Goal: Information Seeking & Learning: Compare options

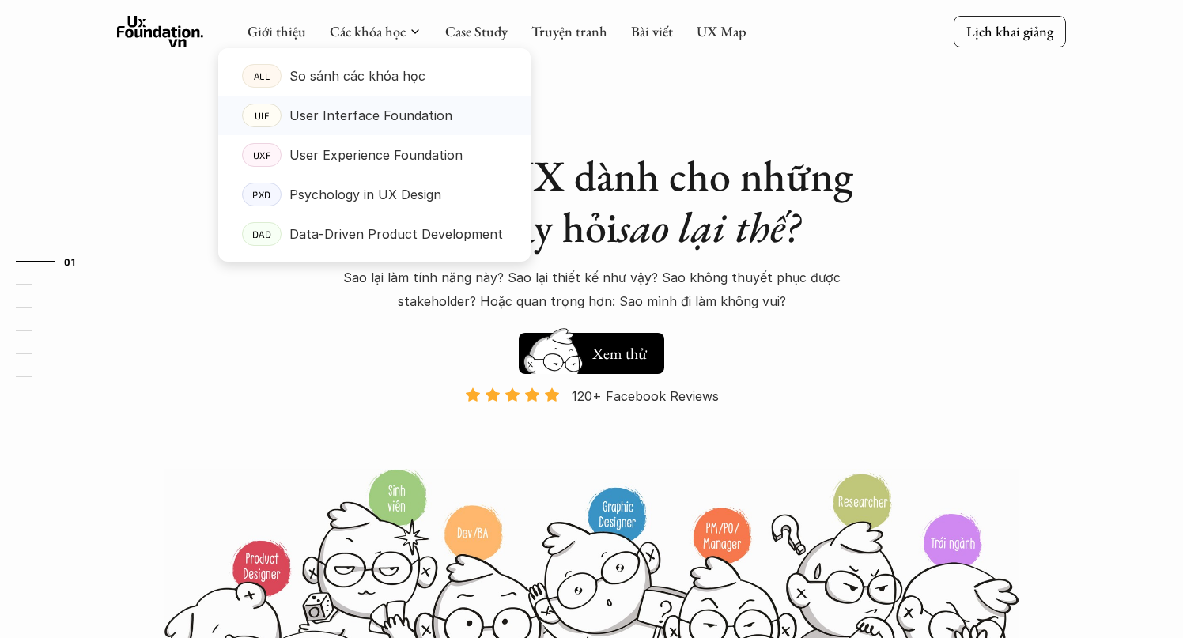
click at [377, 121] on p "User Interface Foundation" at bounding box center [371, 116] width 163 height 24
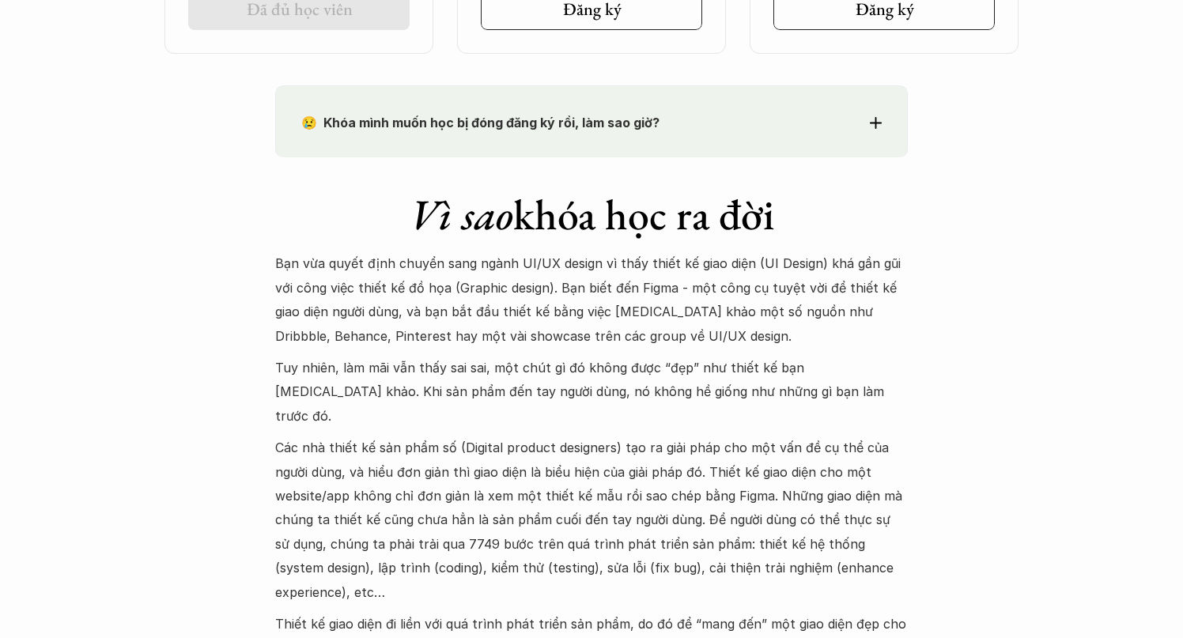
scroll to position [1380, 0]
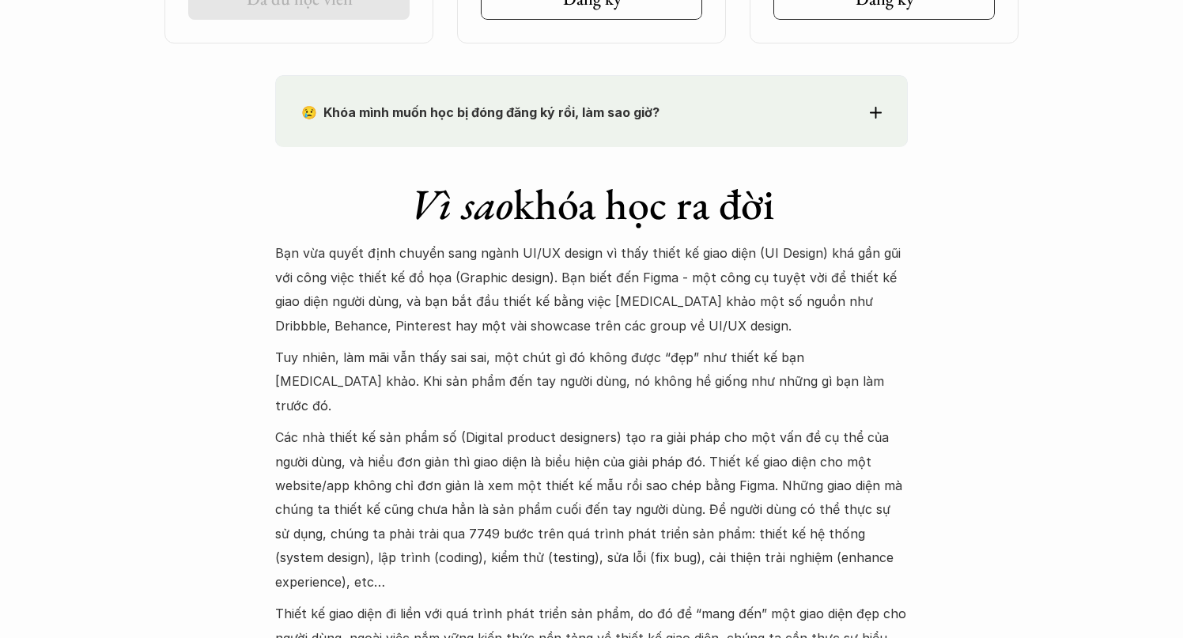
click at [429, 316] on p "Bạn vừa quyết định chuyển sang ngành UI/UX design vì thấy thiết kế giao diện (U…" at bounding box center [591, 289] width 633 height 97
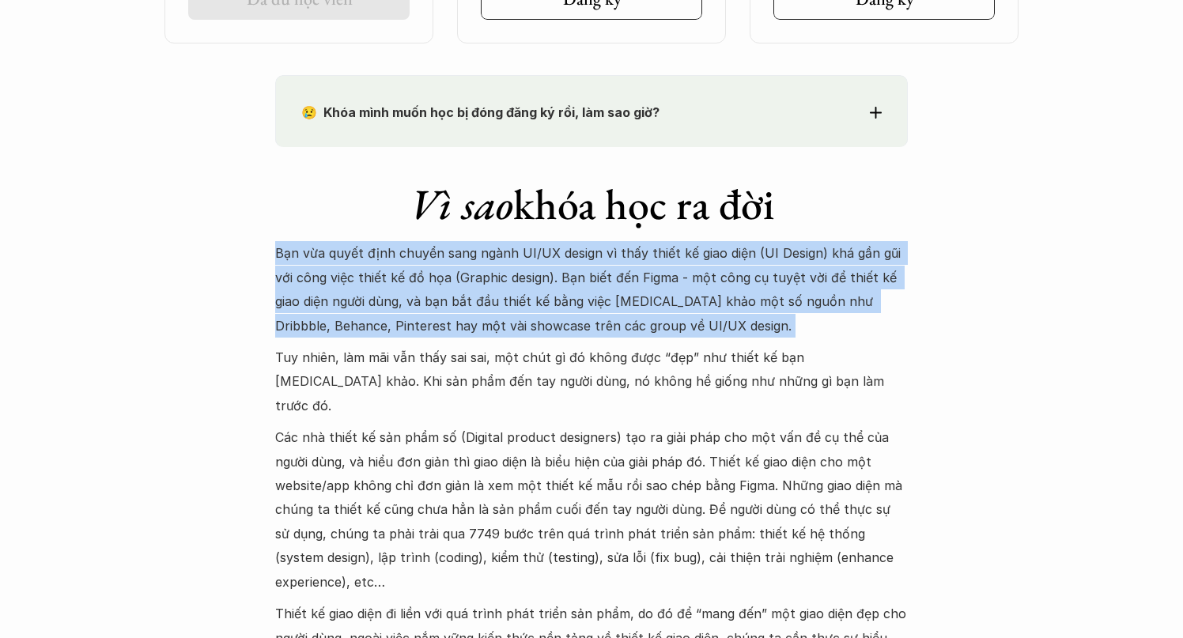
click at [429, 316] on p "Bạn vừa quyết định chuyển sang ngành UI/UX design vì thấy thiết kế giao diện (U…" at bounding box center [591, 289] width 633 height 97
click at [416, 338] on div "Bạn vừa quyết định chuyển sang ngành UI/UX design vì thấy thiết kế giao diện (U…" at bounding box center [591, 469] width 633 height 456
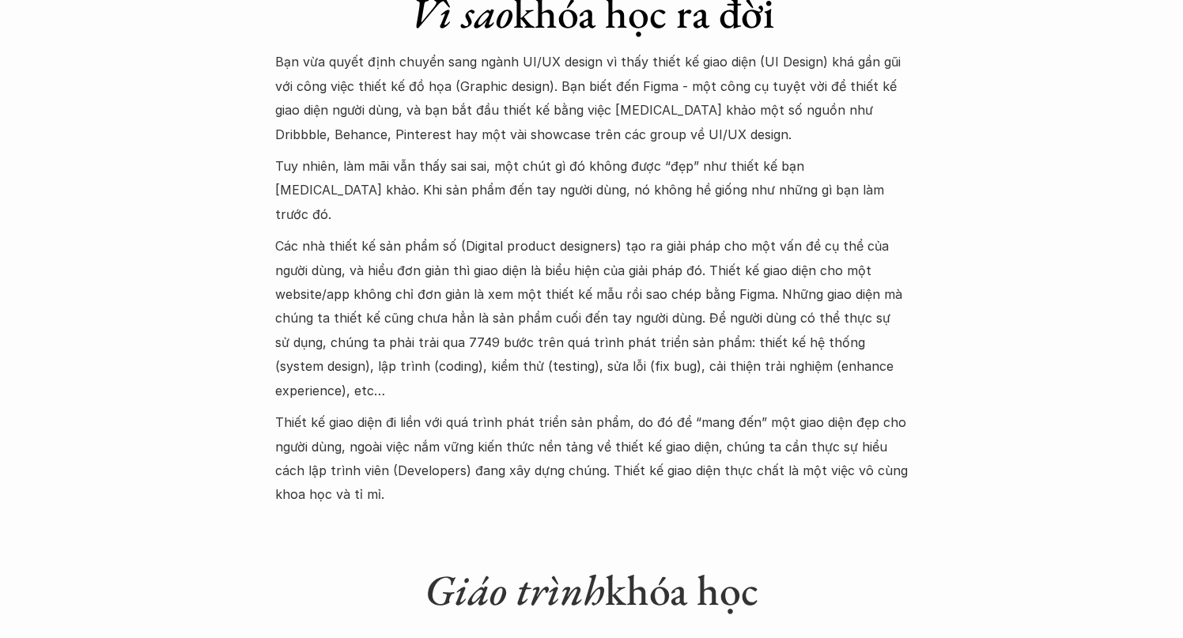
scroll to position [1572, 0]
click at [406, 360] on p "Các nhà thiết kế sản phẩm số (Digital product designers) tạo ra giải pháp cho m…" at bounding box center [591, 317] width 633 height 168
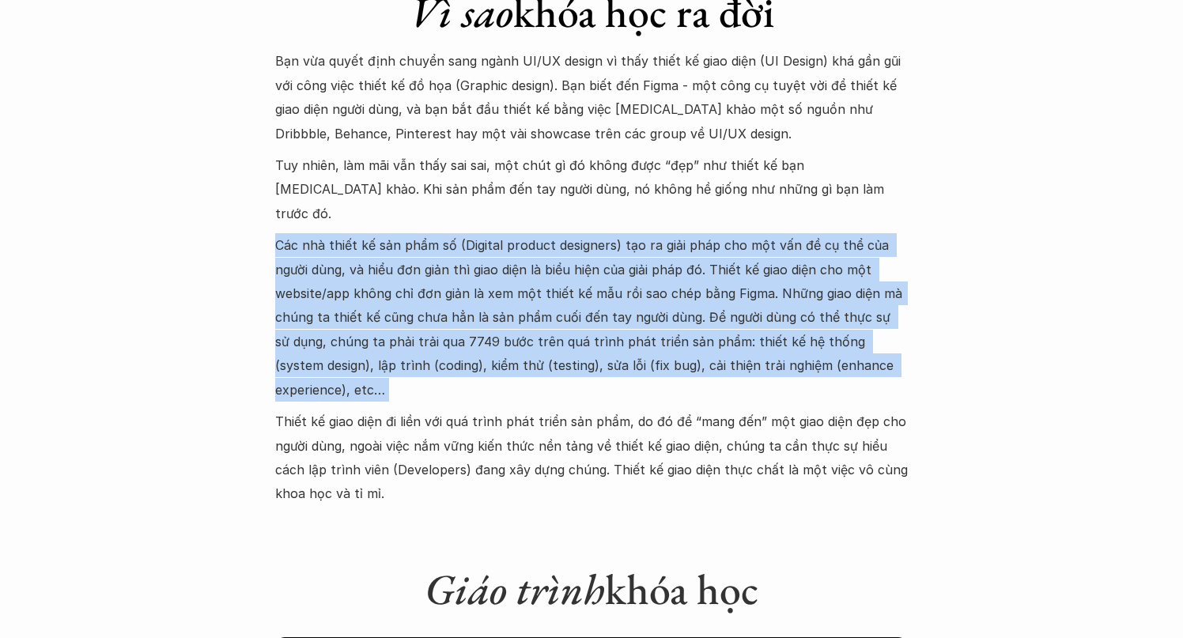
click at [377, 410] on p "Thiết kế giao diện đi liền với quá trình phát triển sản phẩm, do đó để “mang đế…" at bounding box center [591, 458] width 633 height 97
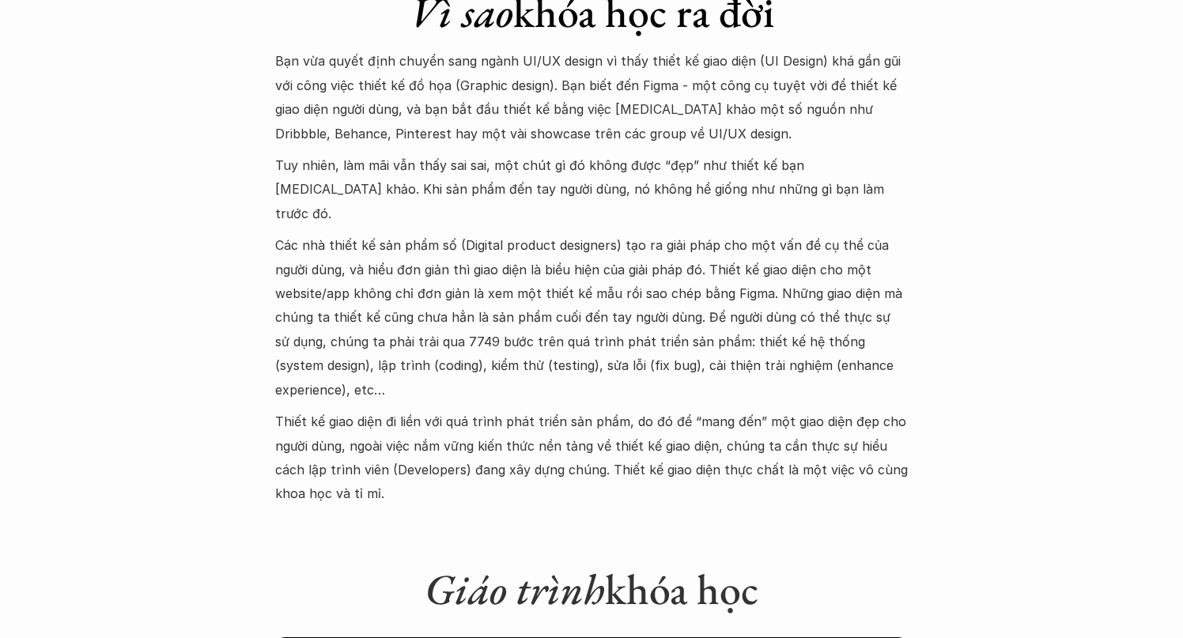
click at [376, 293] on p "Các nhà thiết kế sản phẩm số (Digital product designers) tạo ra giải pháp cho m…" at bounding box center [591, 317] width 633 height 168
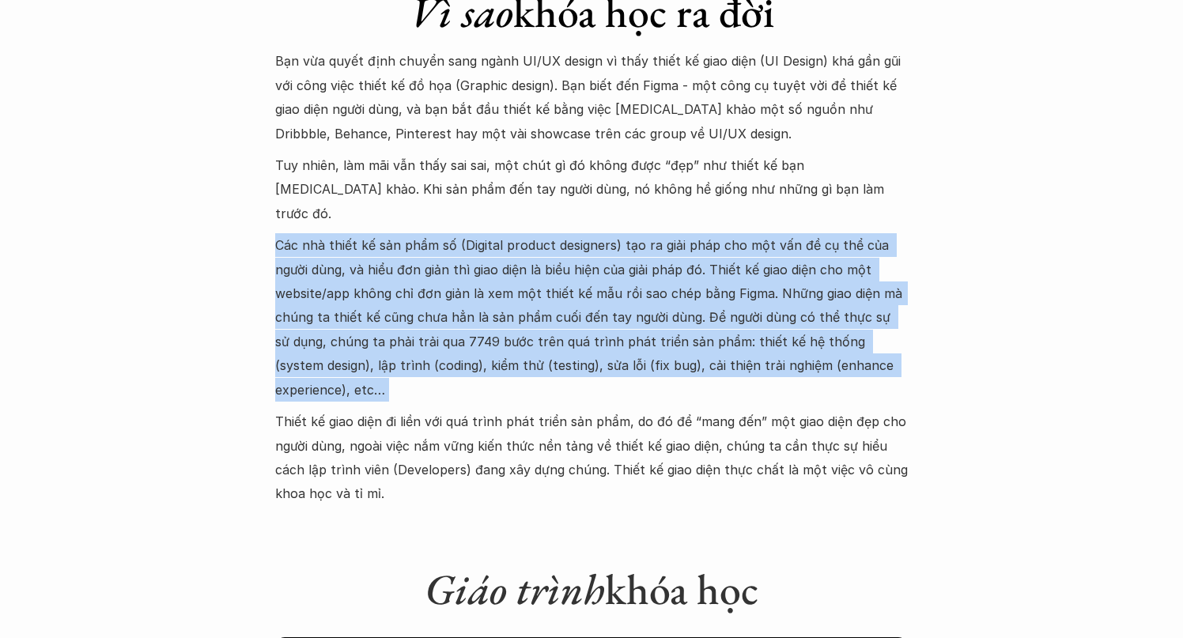
click at [360, 327] on p "Các nhà thiết kế sản phẩm số (Digital product designers) tạo ra giải pháp cho m…" at bounding box center [591, 317] width 633 height 168
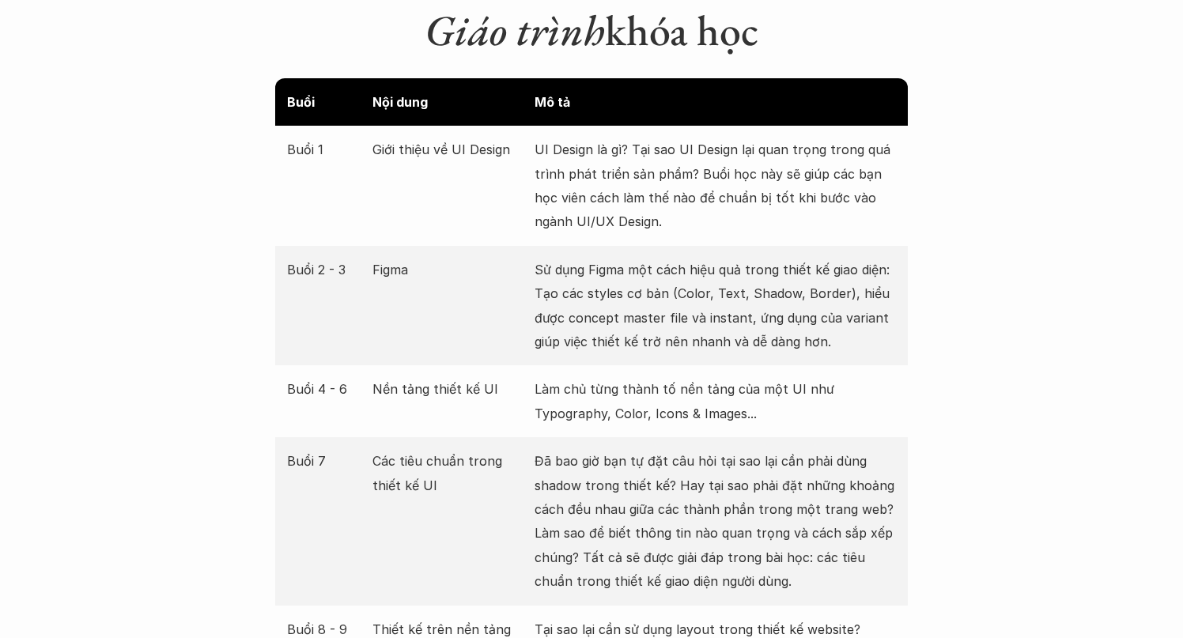
scroll to position [2154, 0]
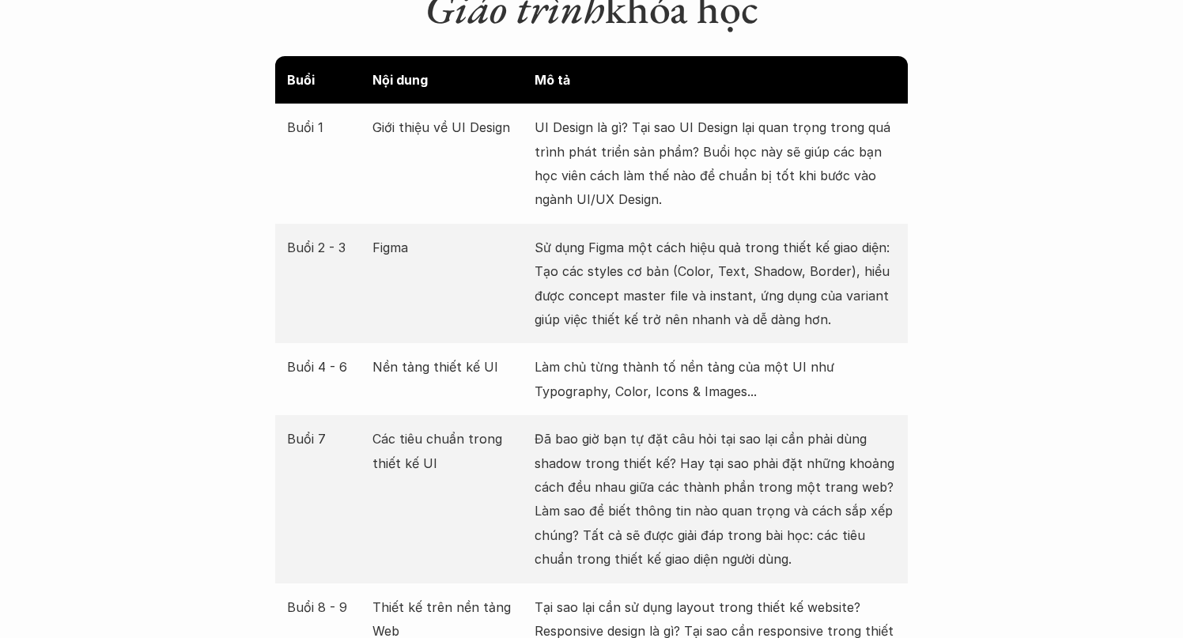
click at [596, 355] on p "Làm chủ từng thành tố nền tảng của một UI như Typography, Color, Icons & Images…" at bounding box center [715, 379] width 361 height 48
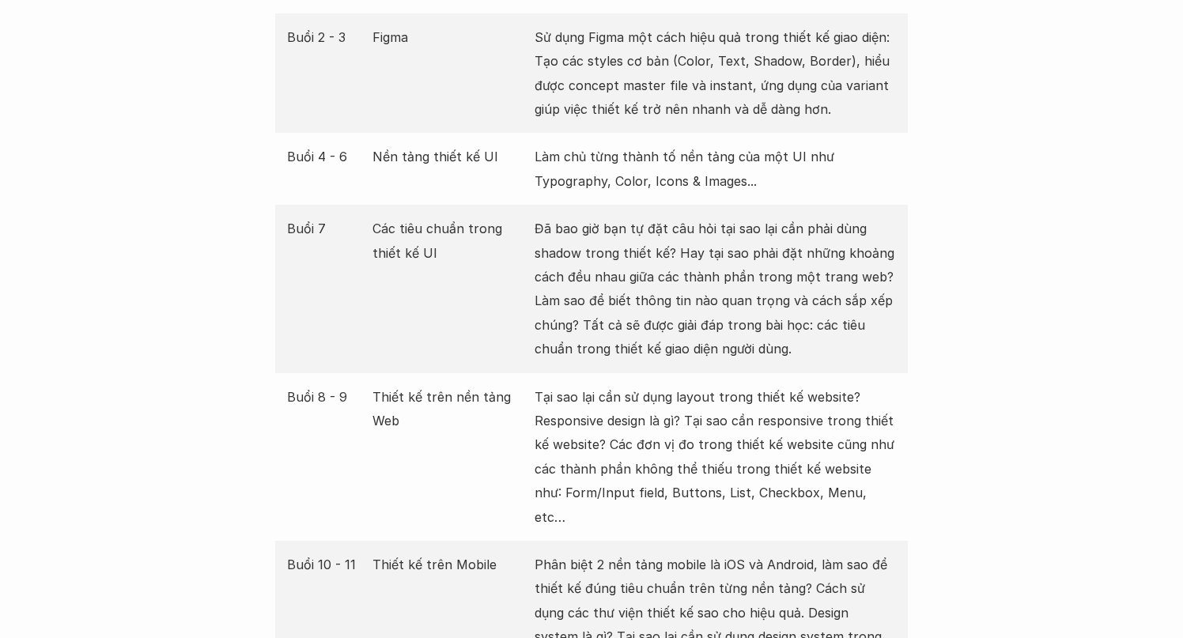
scroll to position [2374, 0]
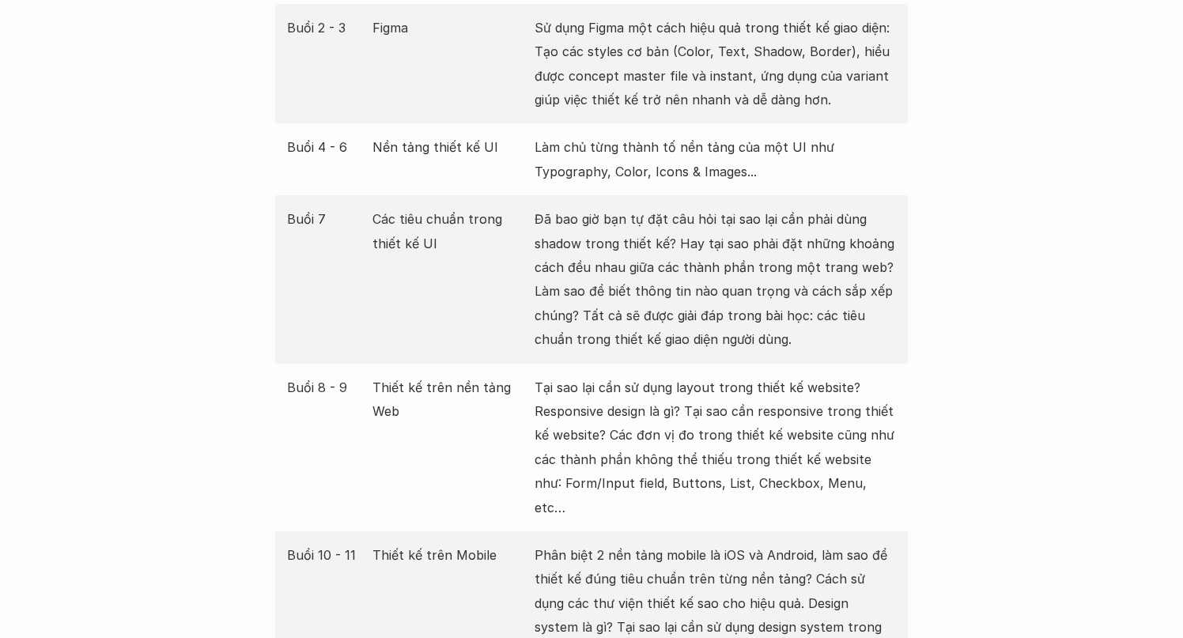
click at [607, 228] on p "Đã bao giờ bạn tự đặt câu hỏi tại sao lại cần phải dùng shadow trong thiết kế? …" at bounding box center [715, 279] width 361 height 144
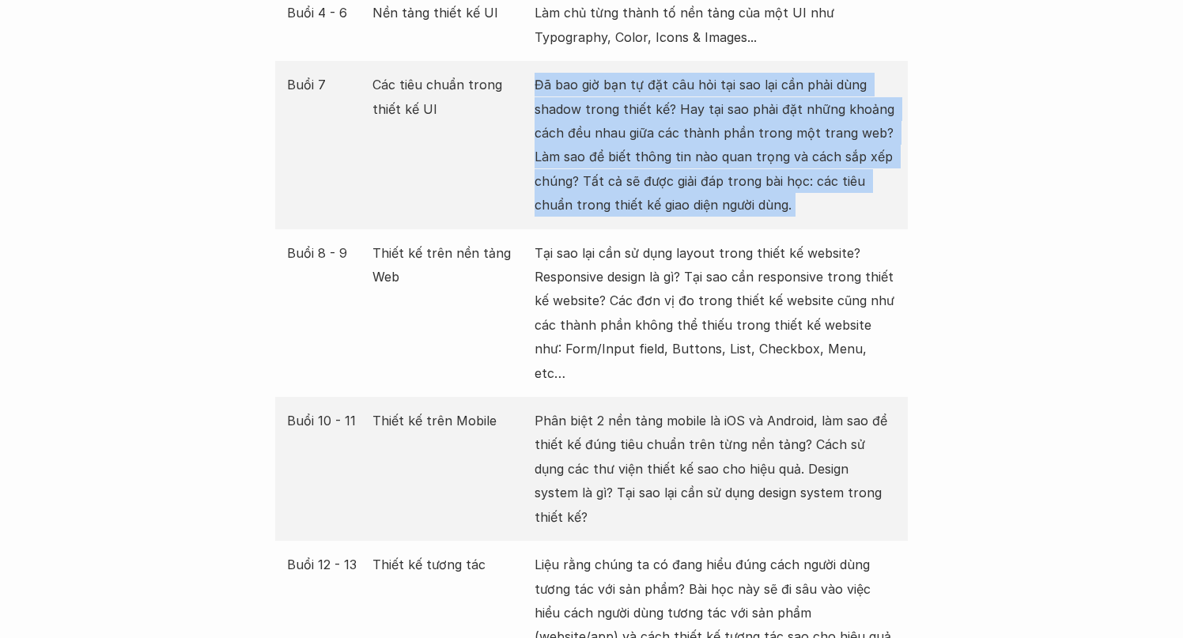
scroll to position [2515, 0]
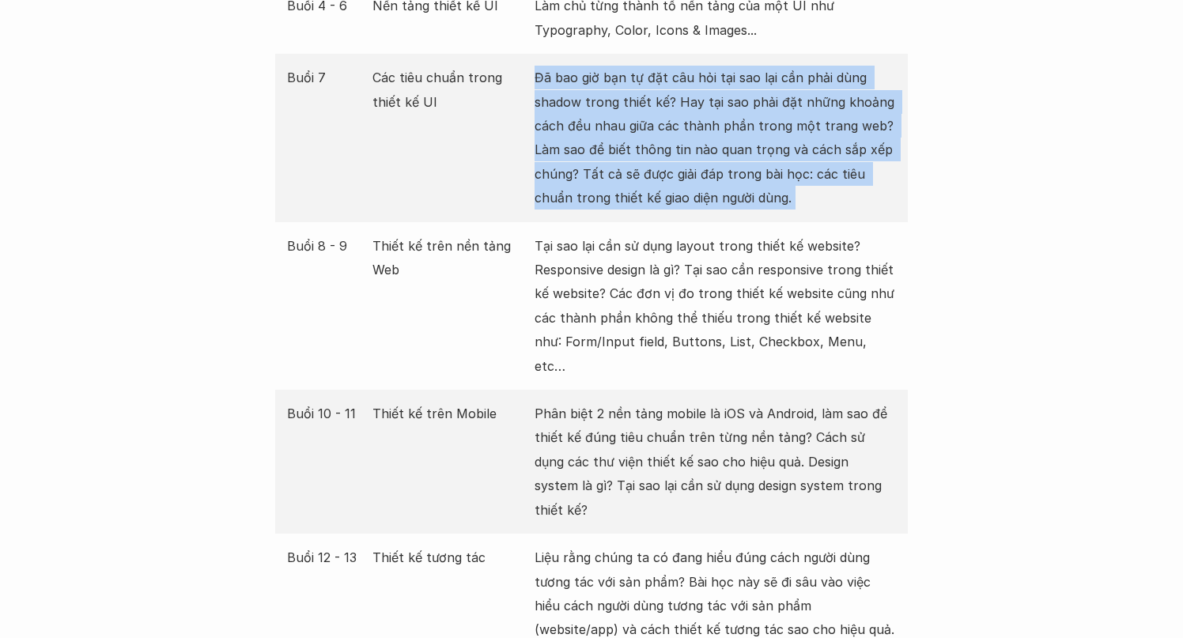
click at [603, 259] on p "Tại sao lại cần sử dụng layout trong thiết kế website? Responsive design là gì?…" at bounding box center [715, 306] width 361 height 144
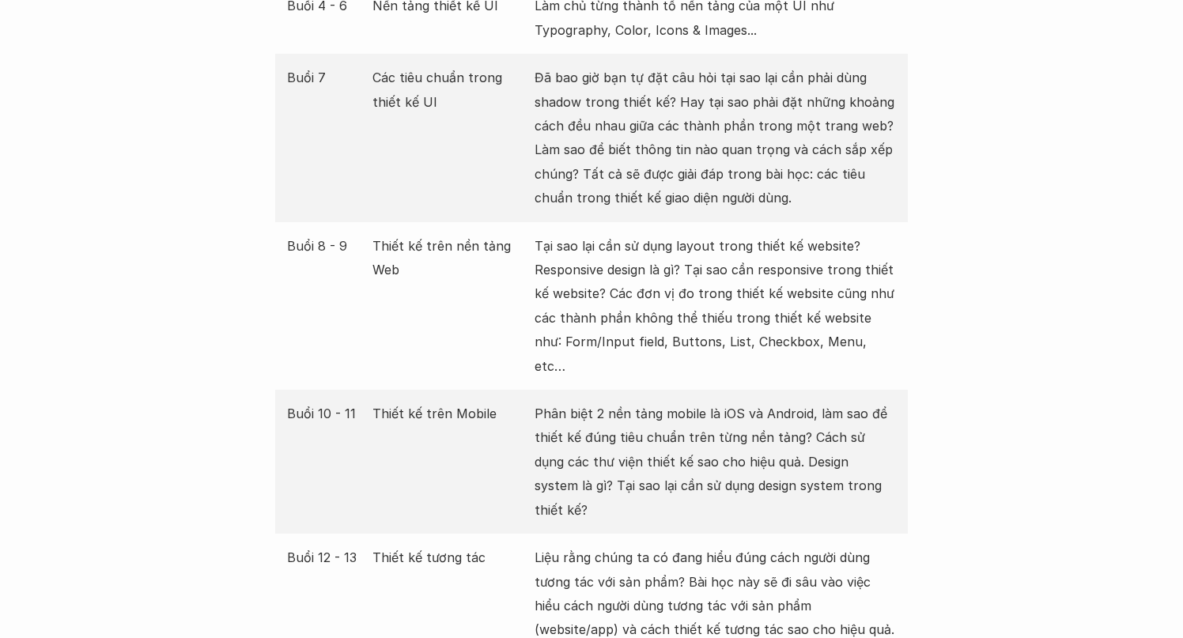
click at [603, 259] on p "Tại sao lại cần sử dụng layout trong thiết kế website? Responsive design là gì?…" at bounding box center [715, 306] width 361 height 144
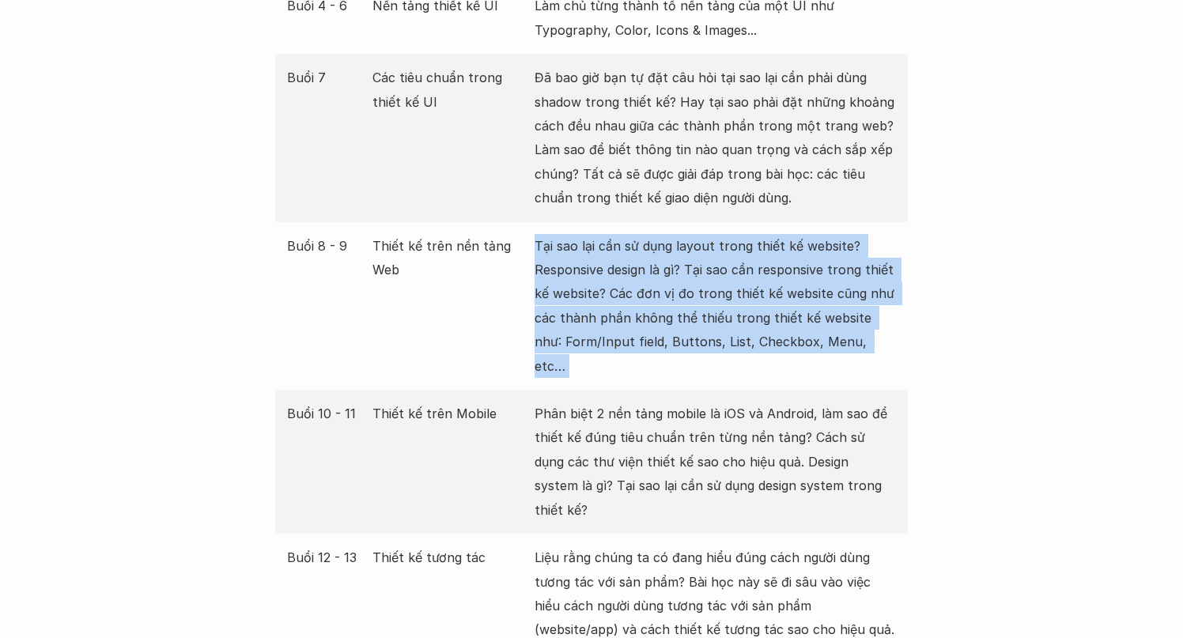
click at [603, 259] on p "Tại sao lại cần sử dụng layout trong thiết kế website? Responsive design là gì?…" at bounding box center [715, 306] width 361 height 144
click at [581, 284] on p "Tại sao lại cần sử dụng layout trong thiết kế website? Responsive design là gì?…" at bounding box center [715, 306] width 361 height 144
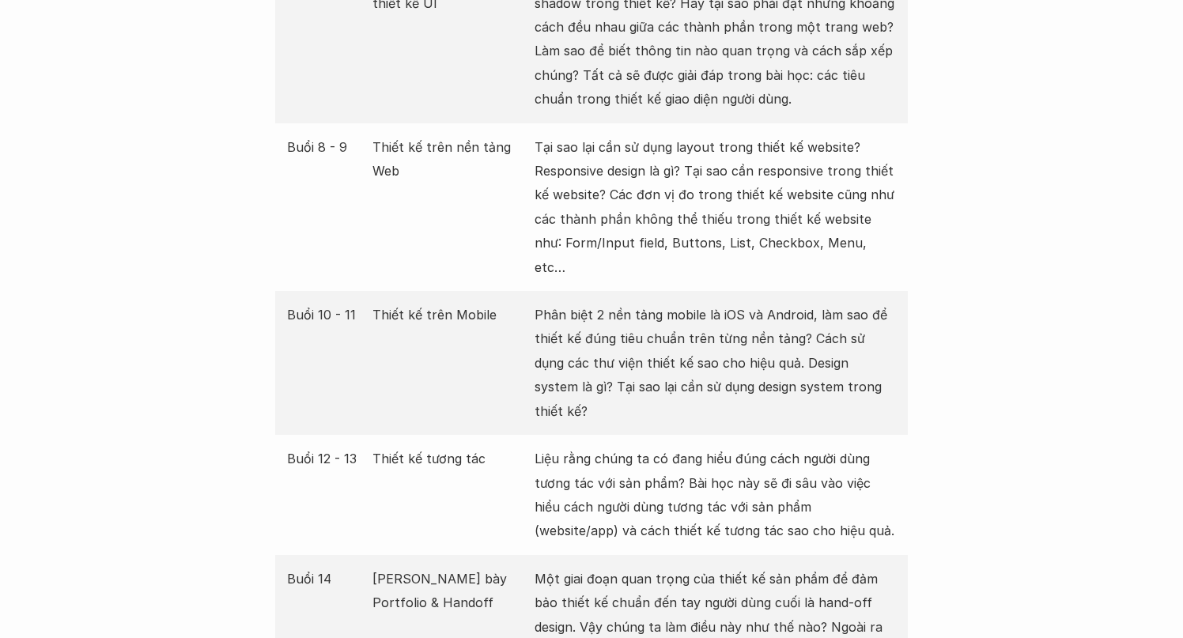
scroll to position [2615, 0]
click at [581, 302] on p "Phân biệt 2 nền tảng mobile là iOS và Android, làm sao để thiết kế đúng tiêu ch…" at bounding box center [715, 362] width 361 height 120
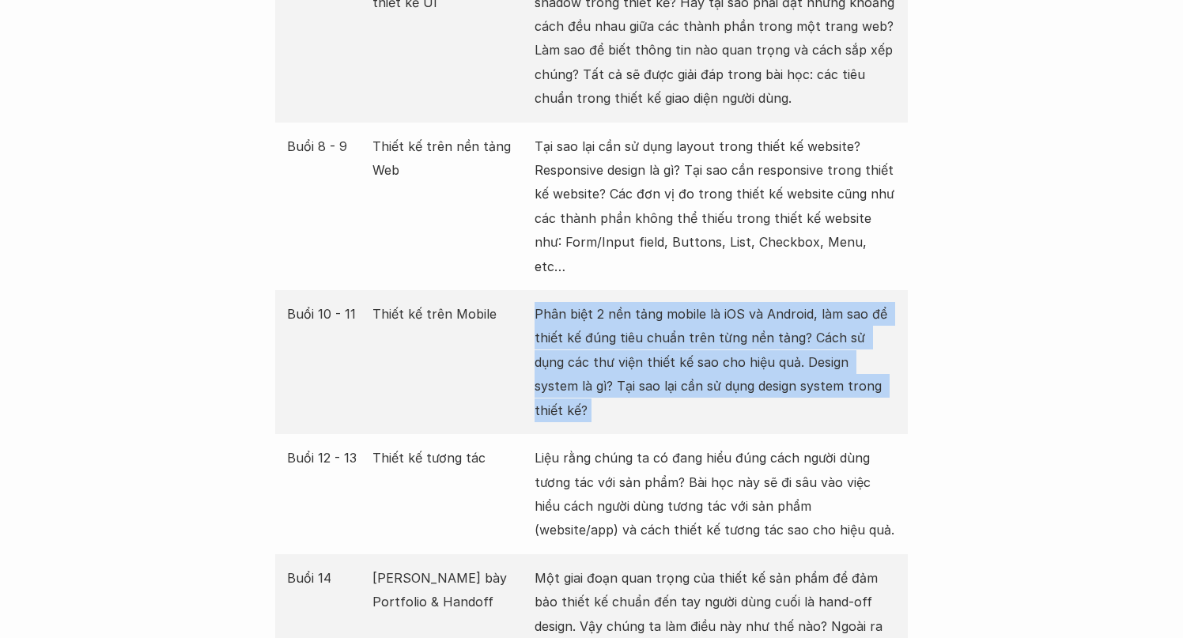
click at [581, 302] on p "Phân biệt 2 nền tảng mobile là iOS và Android, làm sao để thiết kế đúng tiêu ch…" at bounding box center [715, 362] width 361 height 120
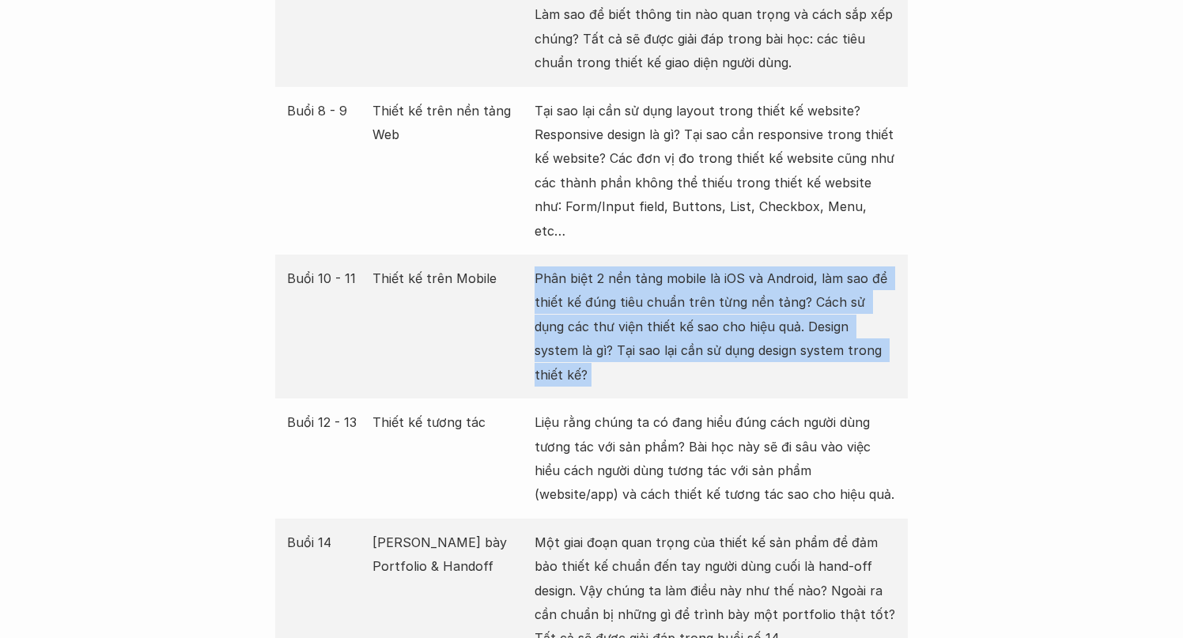
click at [571, 314] on p "Phân biệt 2 nền tảng mobile là iOS và Android, làm sao để thiết kế đúng tiêu ch…" at bounding box center [715, 327] width 361 height 120
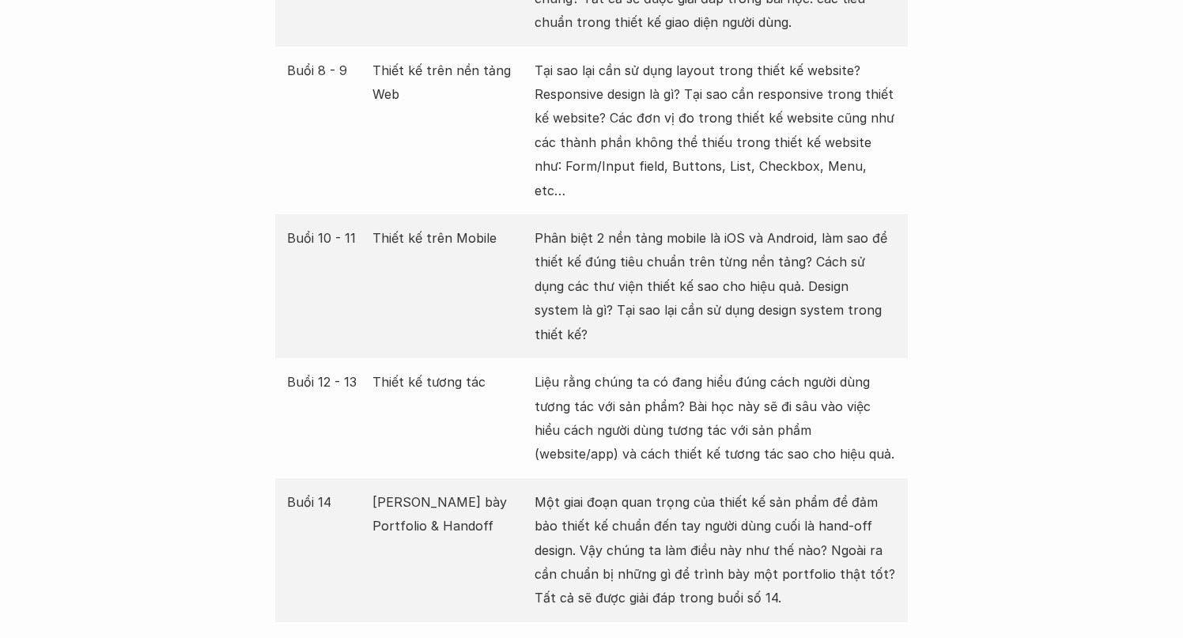
scroll to position [2715, 0]
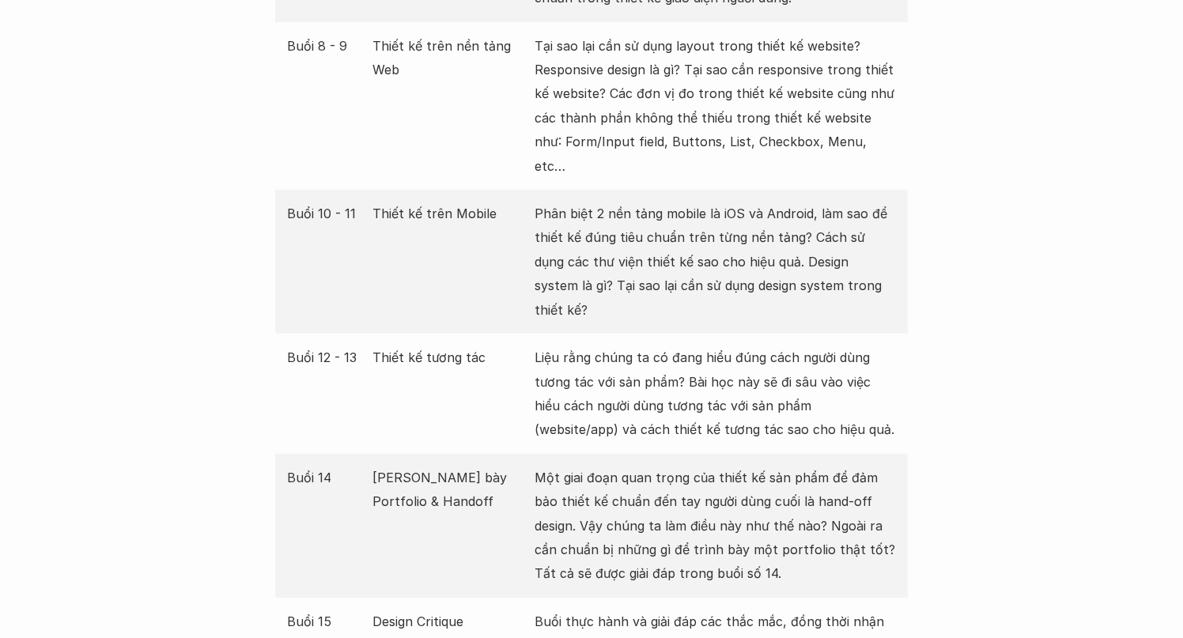
click at [561, 346] on p "Liệu rằng chúng ta có đang hiểu đúng cách người dùng tương tác với sản phẩm? Bà…" at bounding box center [715, 394] width 361 height 97
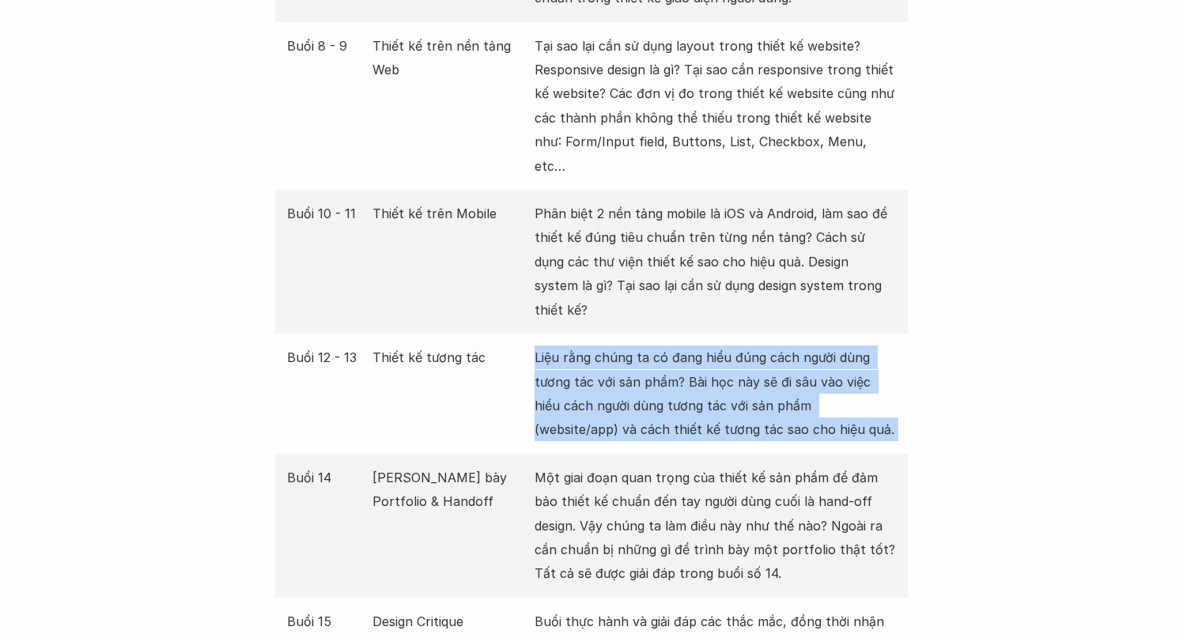
click at [561, 346] on p "Liệu rằng chúng ta có đang hiểu đúng cách người dùng tương tác với sản phẩm? Bà…" at bounding box center [715, 394] width 361 height 97
click at [548, 361] on p "Liệu rằng chúng ta có đang hiểu đúng cách người dùng tương tác với sản phẩm? Bà…" at bounding box center [715, 394] width 361 height 97
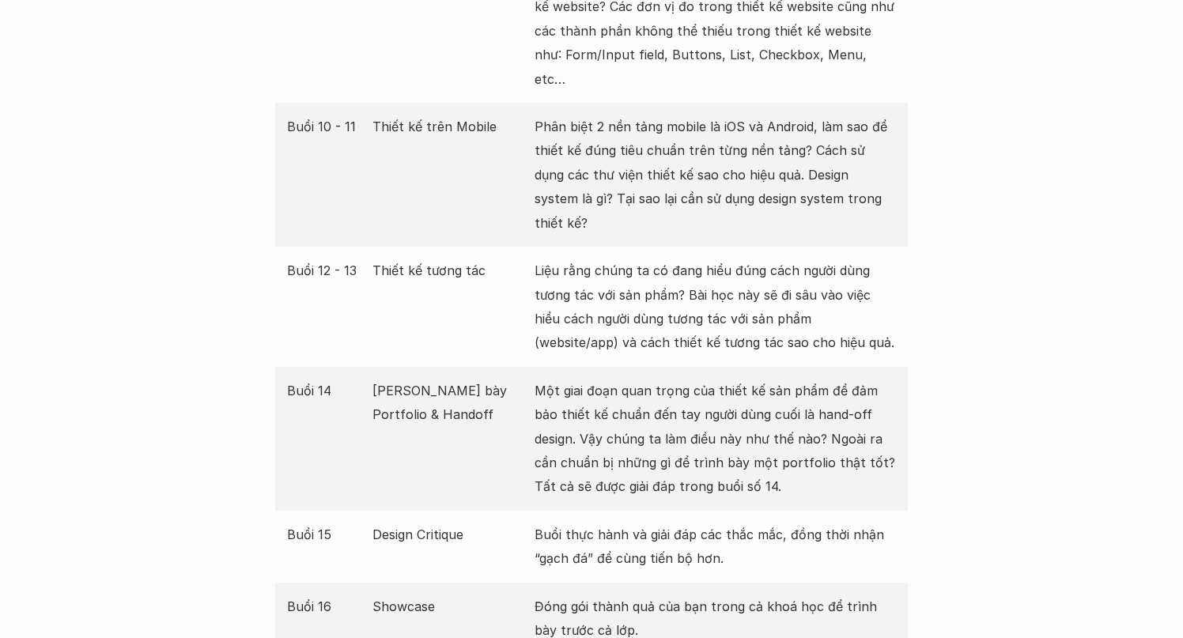
scroll to position [2807, 0]
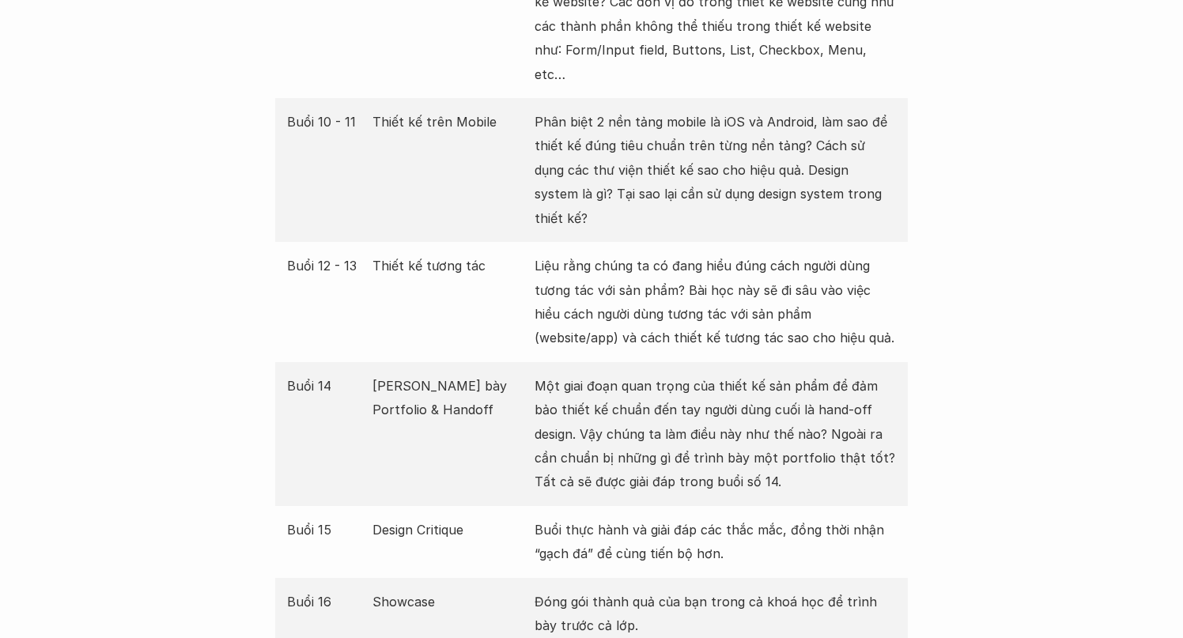
click at [548, 374] on p "Một giai đoạn quan trọng của thiết kế sản phẩm để đảm bảo thiết kế chuẩn đến ta…" at bounding box center [715, 434] width 361 height 120
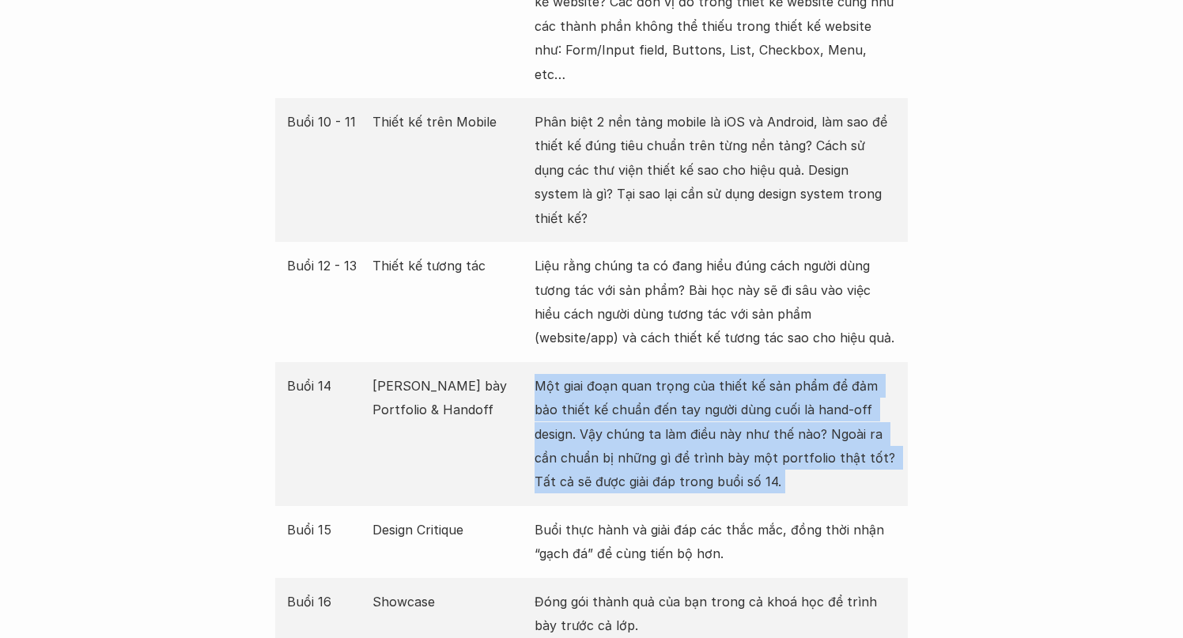
click at [553, 420] on p "Một giai đoạn quan trọng của thiết kế sản phẩm để đảm bảo thiết kế chuẩn đến ta…" at bounding box center [715, 434] width 361 height 120
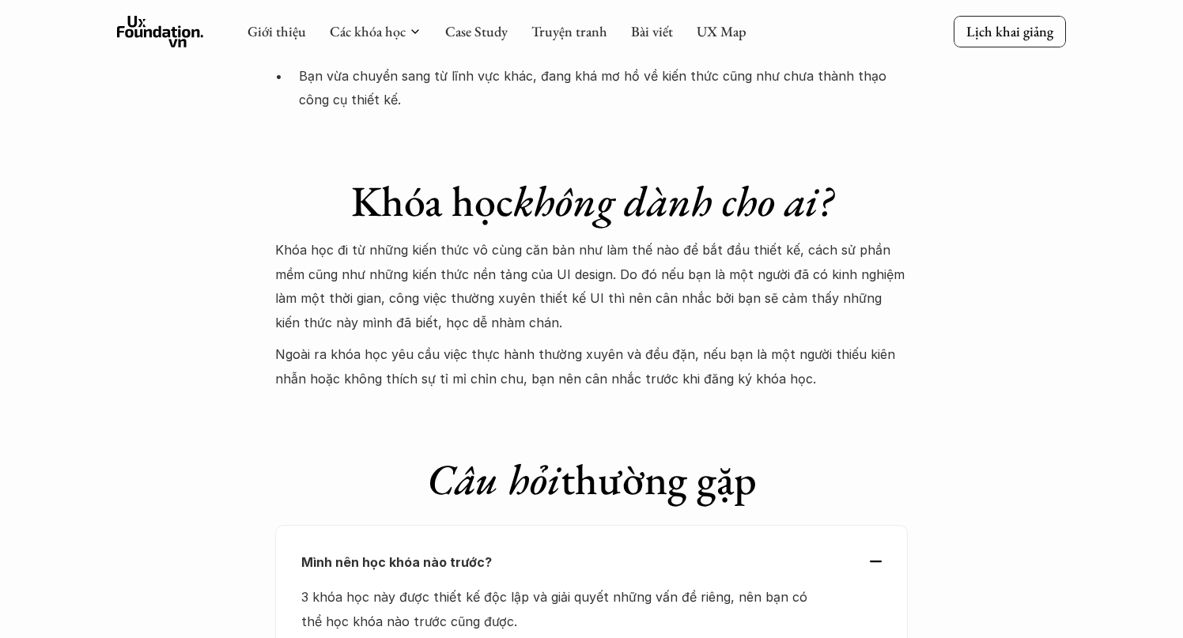
scroll to position [4564, 0]
click at [451, 240] on p "Khóa học đi từ những kiến thức vô cùng căn bản như làm thế nào để bắt đầu thiết…" at bounding box center [591, 288] width 633 height 97
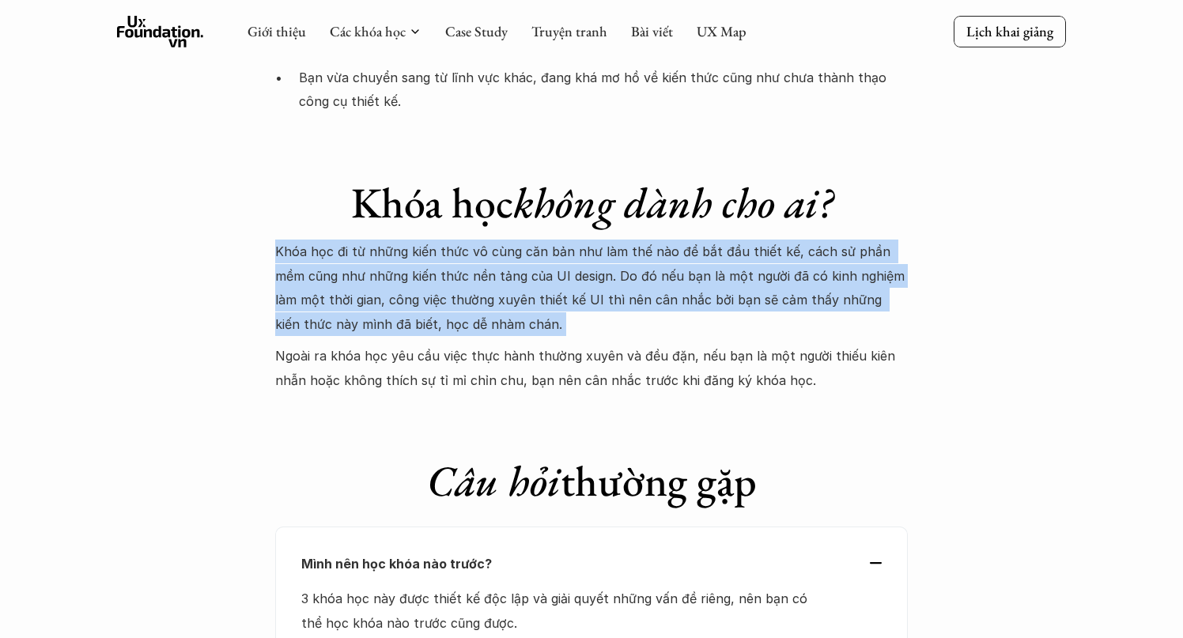
click at [437, 344] on p "Ngoài ra khóa học yêu cầu việc thực hành thường xuyên và đều đặn, nếu bạn là mộ…" at bounding box center [591, 368] width 633 height 48
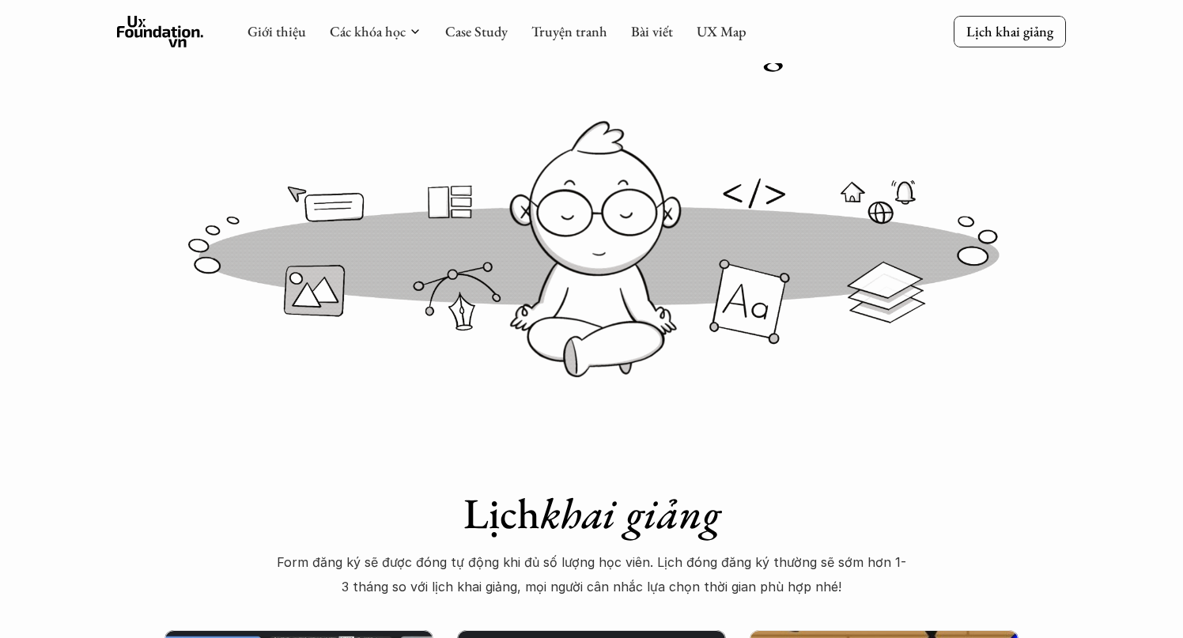
scroll to position [0, 0]
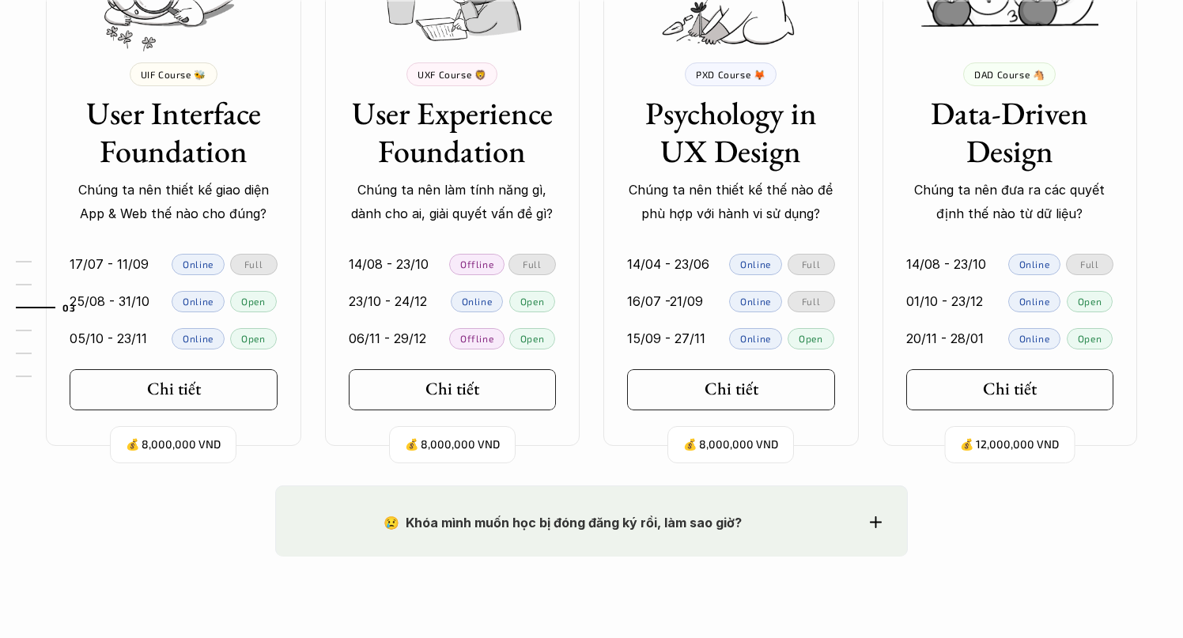
scroll to position [1612, 0]
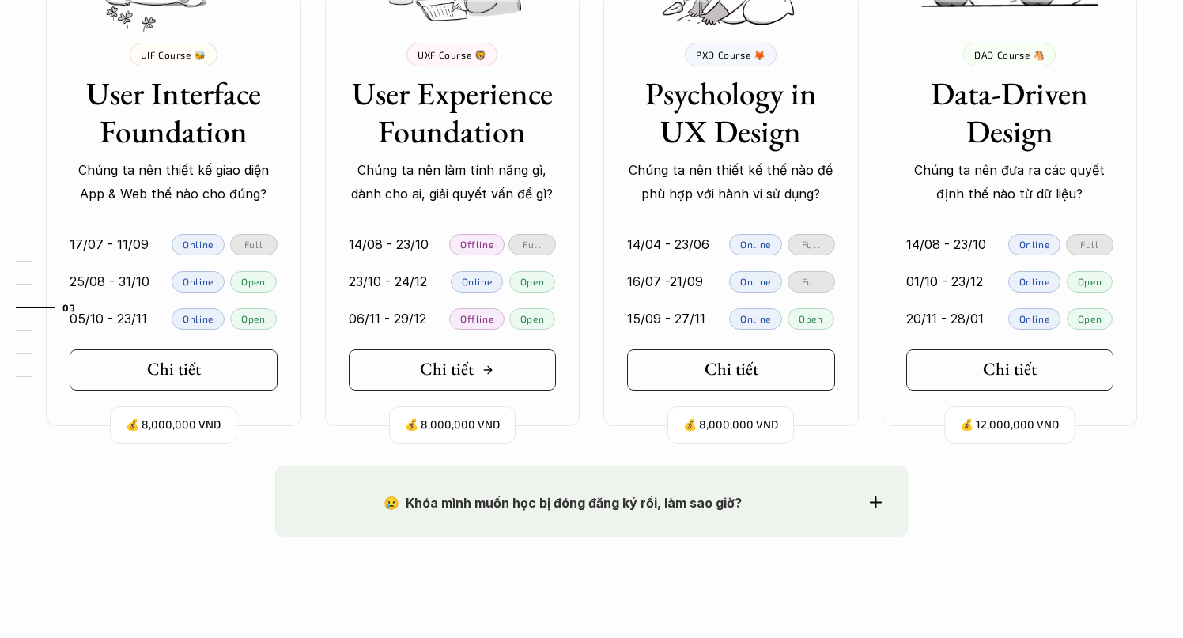
click at [490, 373] on icon at bounding box center [488, 370] width 13 height 13
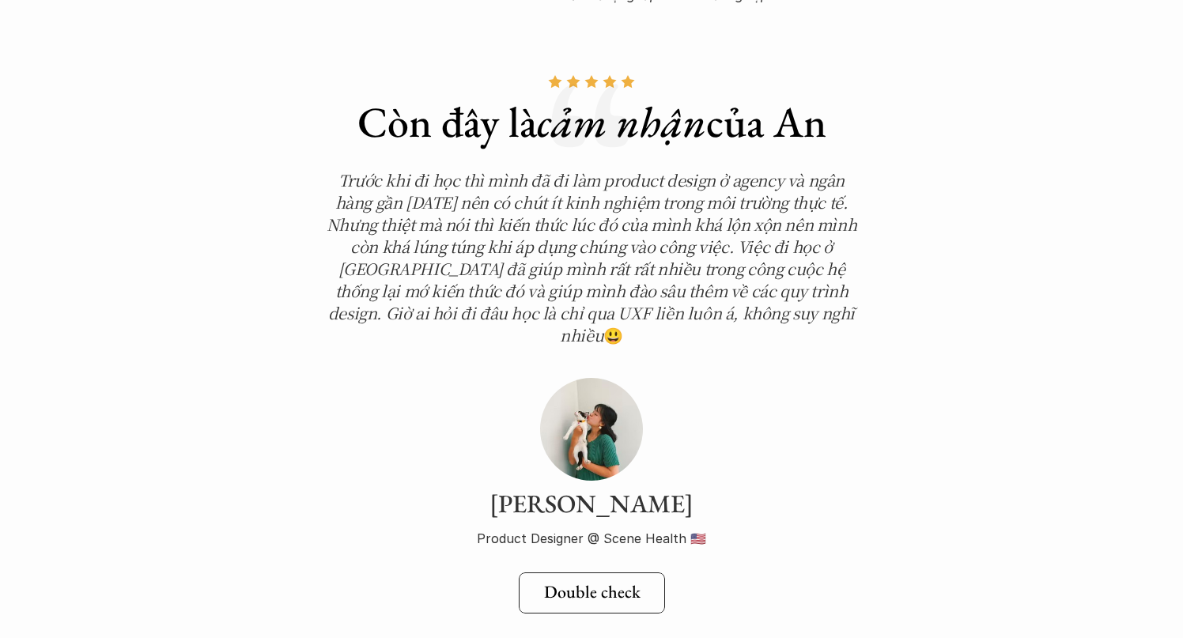
scroll to position [5370, 0]
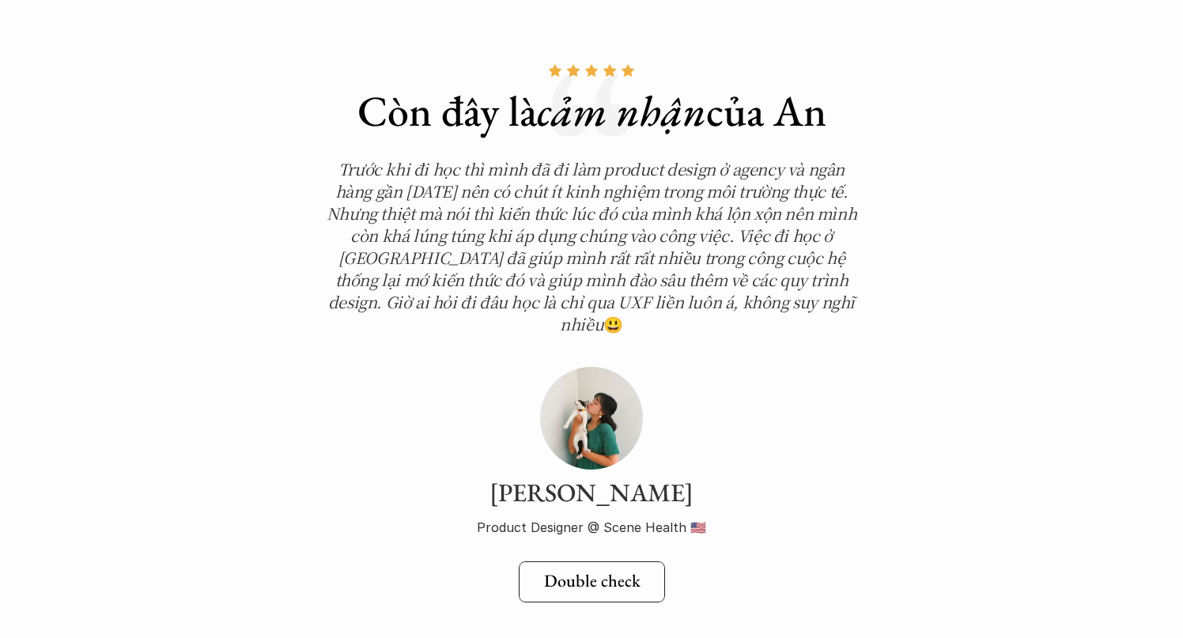
click at [418, 199] on em "Trước khi đi học thì mình đã đi làm product design ở agency và ngân hàng gần [D…" at bounding box center [594, 246] width 534 height 178
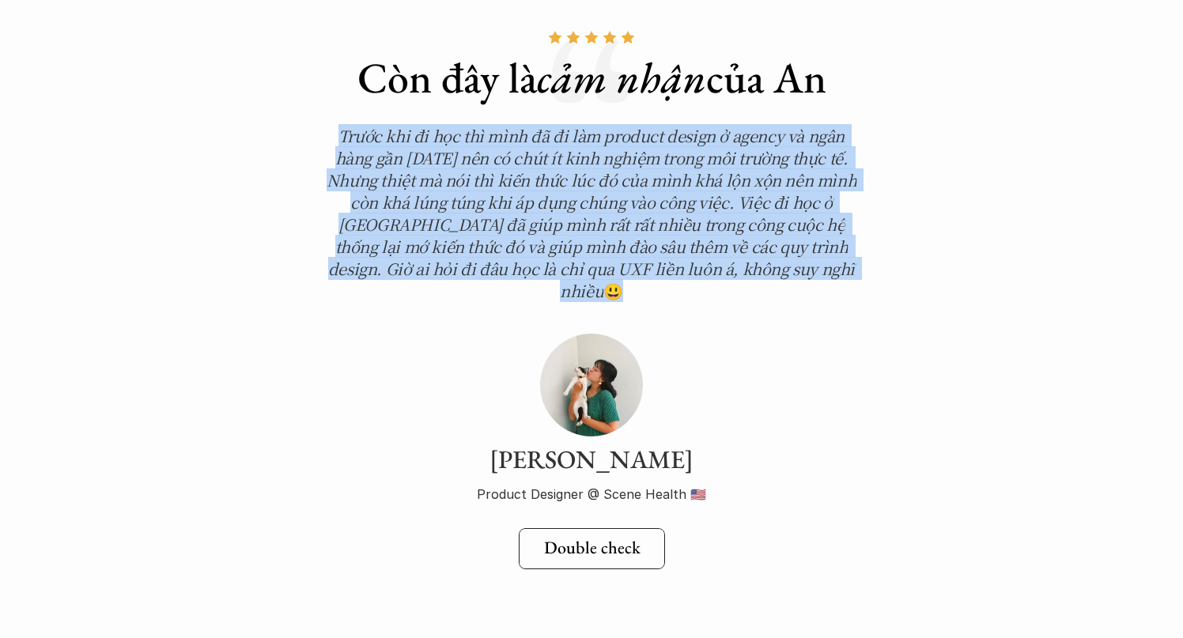
click at [353, 445] on h3 "[PERSON_NAME]" at bounding box center [592, 460] width 546 height 30
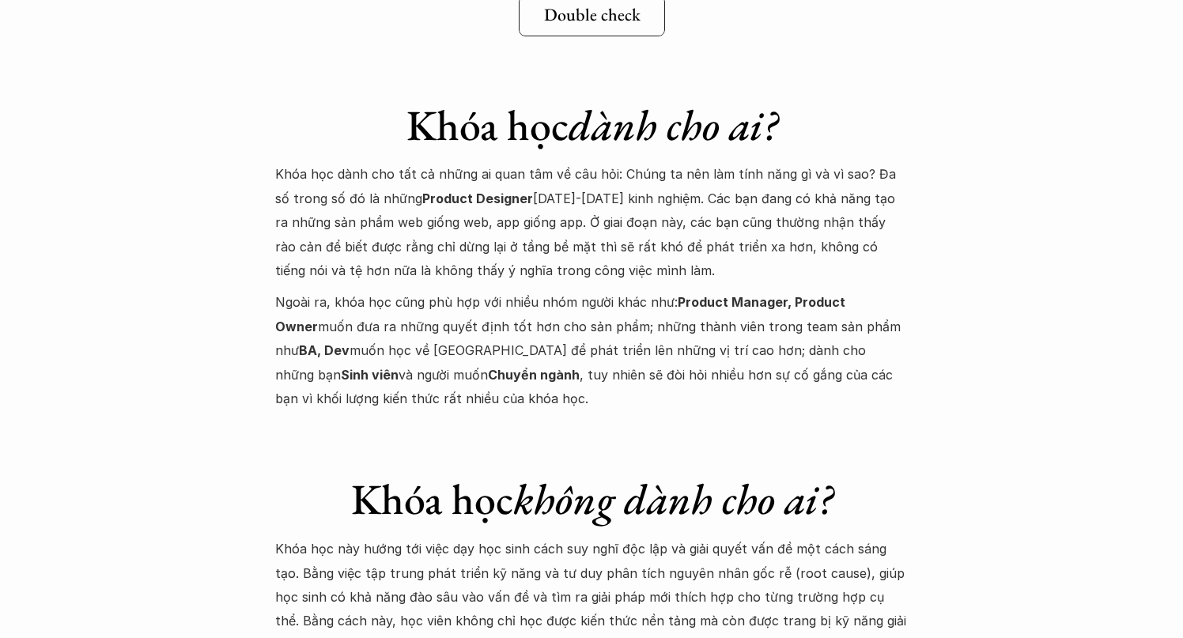
scroll to position [5938, 0]
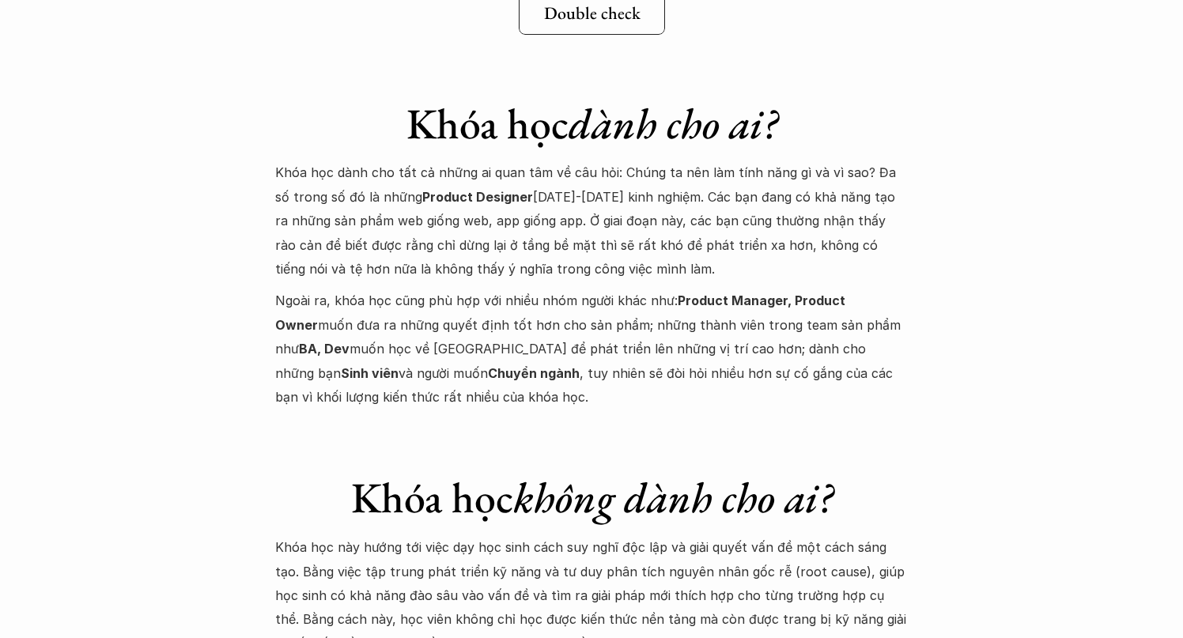
click at [451, 183] on p "Khóa học dành cho tất cả những ai quan tâm về câu hỏi: Chúng ta nên làm tính nă…" at bounding box center [591, 221] width 633 height 120
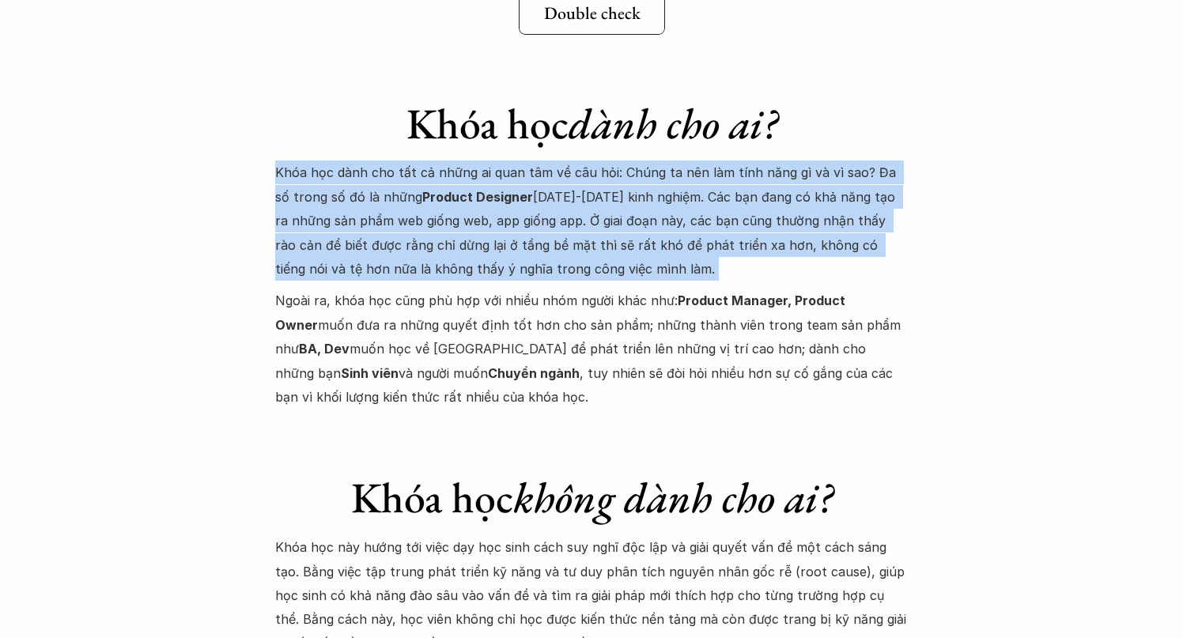
click at [451, 183] on p "Khóa học dành cho tất cả những ai quan tâm về câu hỏi: Chúng ta nên làm tính nă…" at bounding box center [591, 221] width 633 height 120
click at [520, 199] on p "Khóa học dành cho tất cả những ai quan tâm về câu hỏi: Chúng ta nên làm tính nă…" at bounding box center [591, 221] width 633 height 120
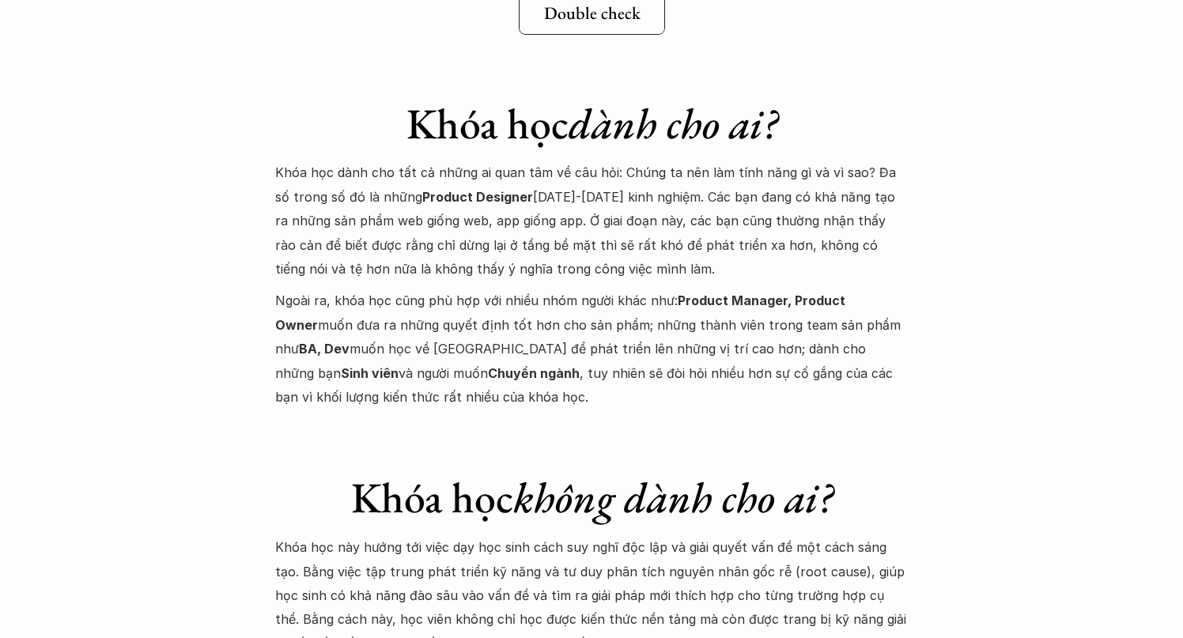
click at [490, 189] on strong "Product Designer" at bounding box center [477, 197] width 111 height 16
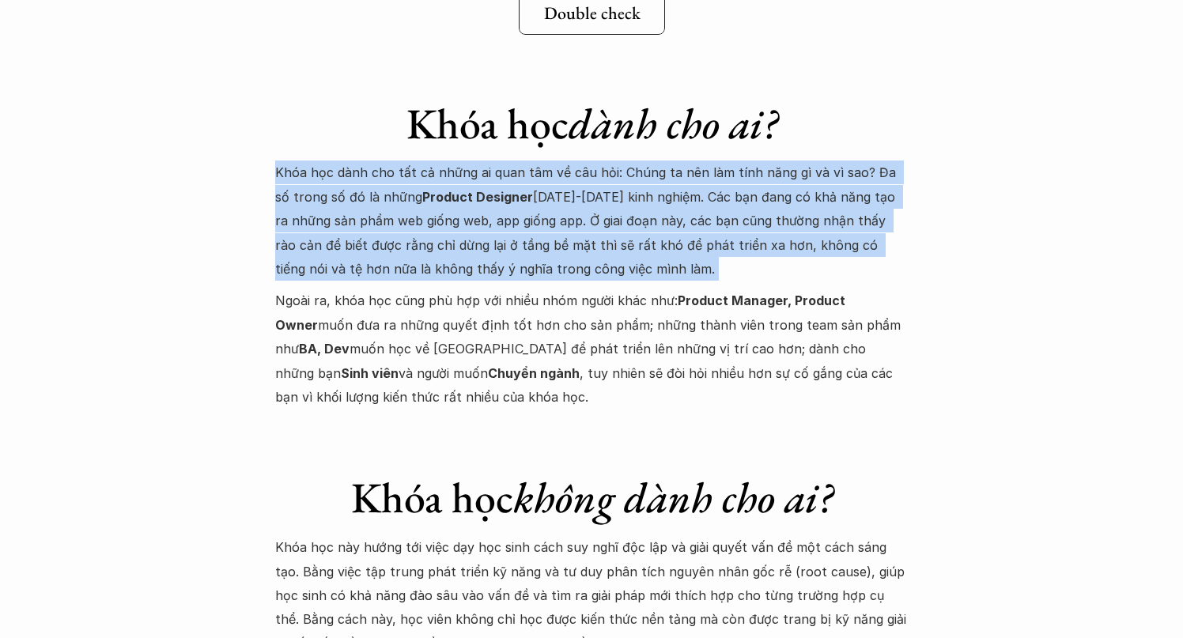
click at [577, 214] on p "Khóa học dành cho tất cả những ai quan tâm về câu hỏi: Chúng ta nên làm tính nă…" at bounding box center [591, 221] width 633 height 120
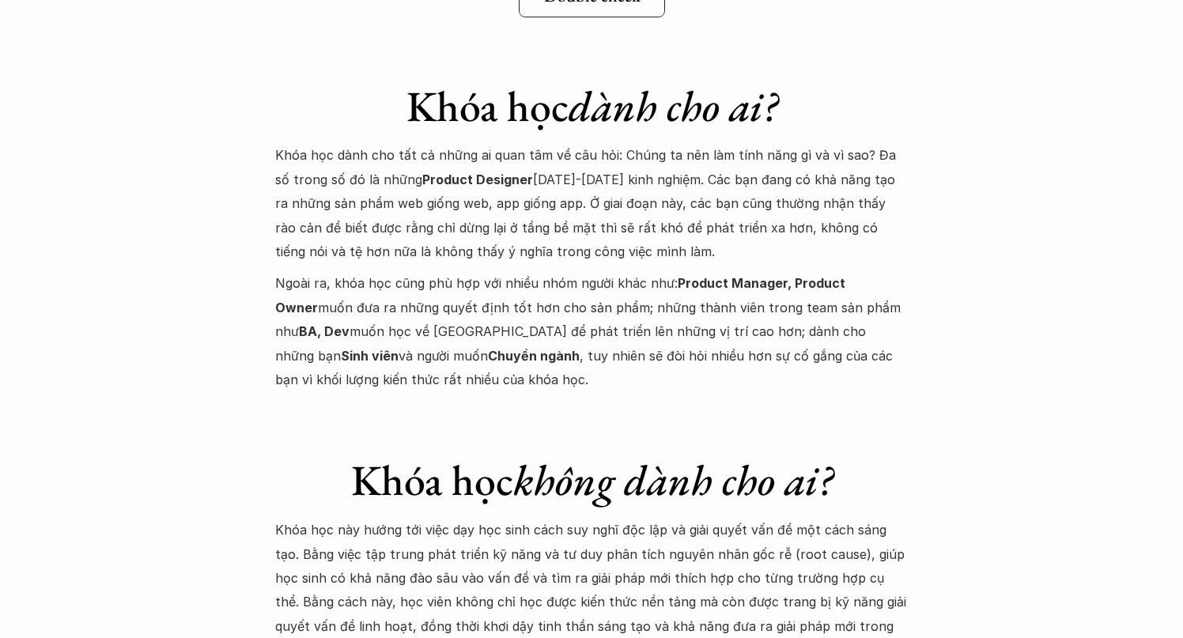
scroll to position [5972, 0]
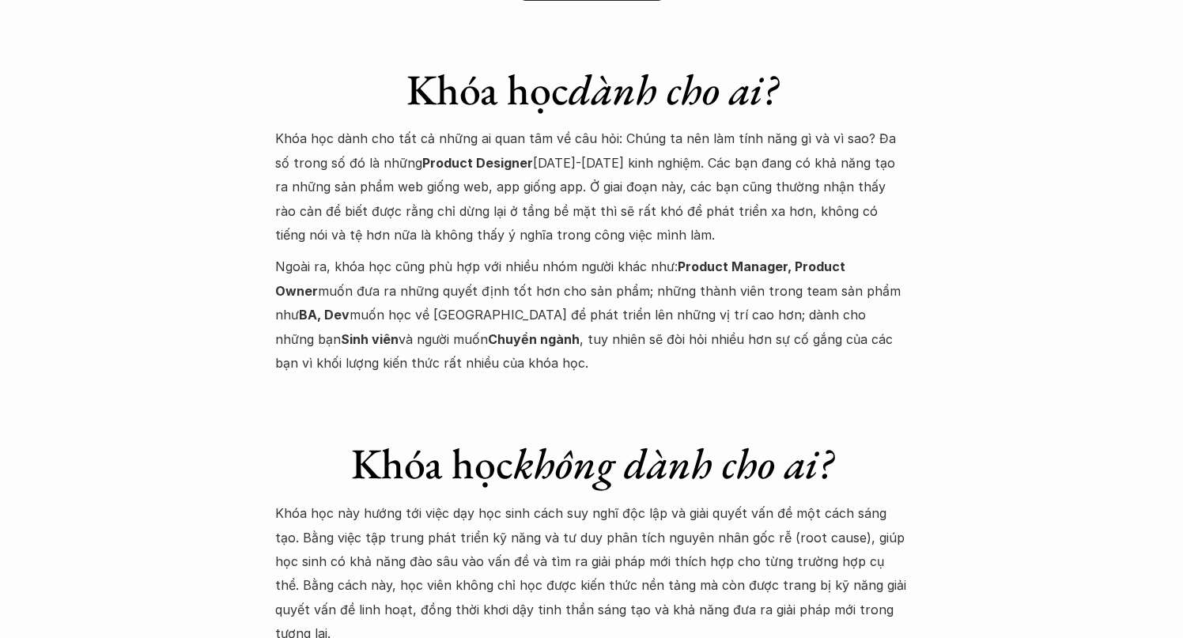
click at [464, 271] on p "Ngoài ra, khóa học cũng phù hợp với nhiều nhóm người khác như: Product Manager,…" at bounding box center [591, 315] width 633 height 120
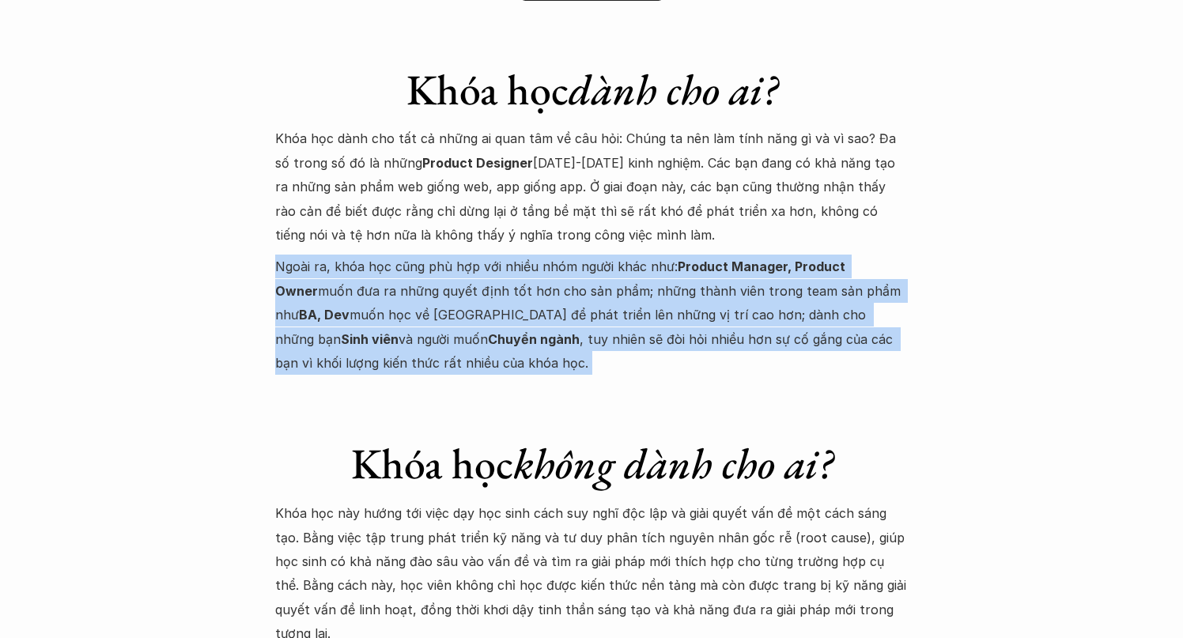
click at [445, 309] on p "Ngoài ra, khóa học cũng phù hợp với nhiều nhóm người khác như: Product Manager,…" at bounding box center [591, 315] width 633 height 120
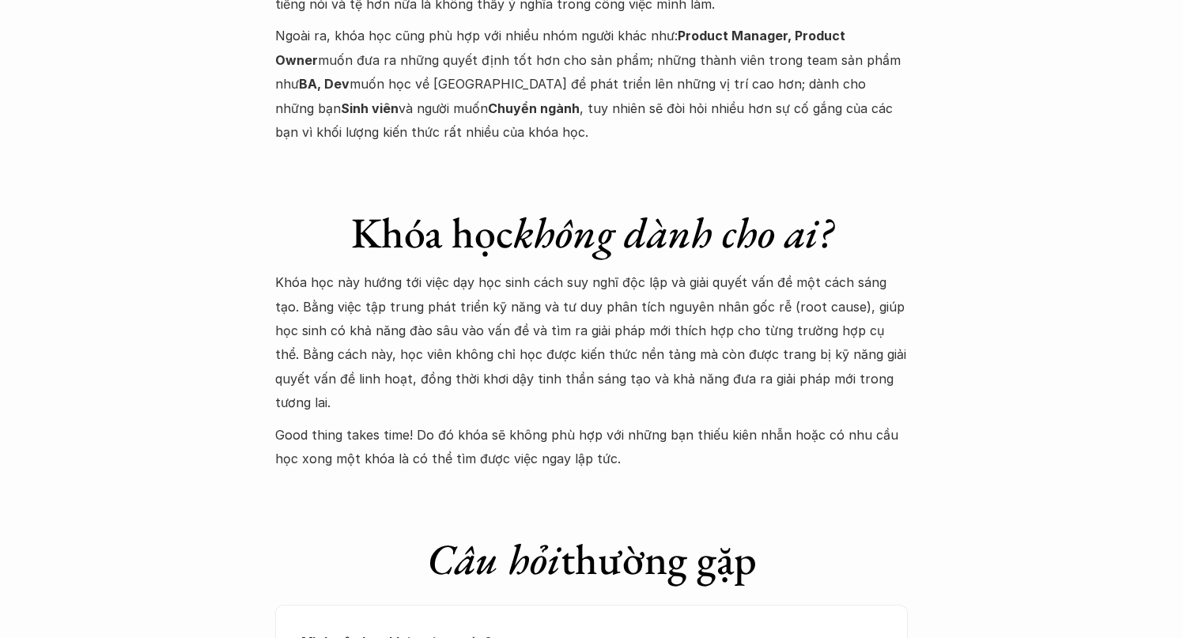
scroll to position [6205, 0]
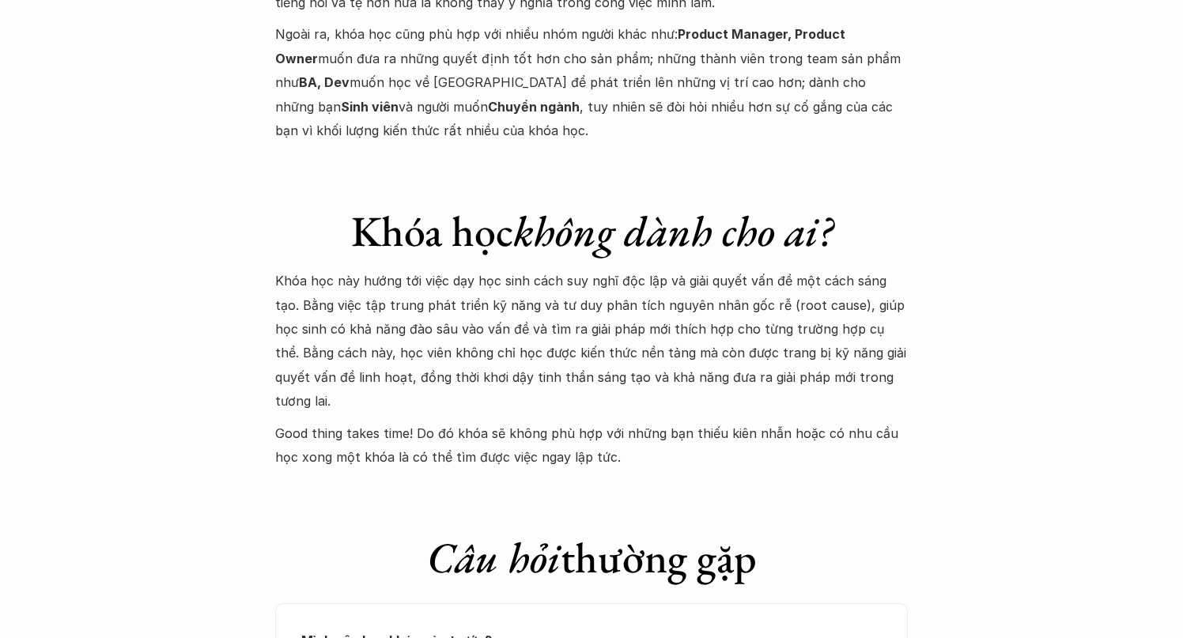
click at [447, 269] on p "Khóa học này hướng tới việc dạy học sinh cách suy nghĩ độc lập và giải quyết vấ…" at bounding box center [591, 341] width 633 height 144
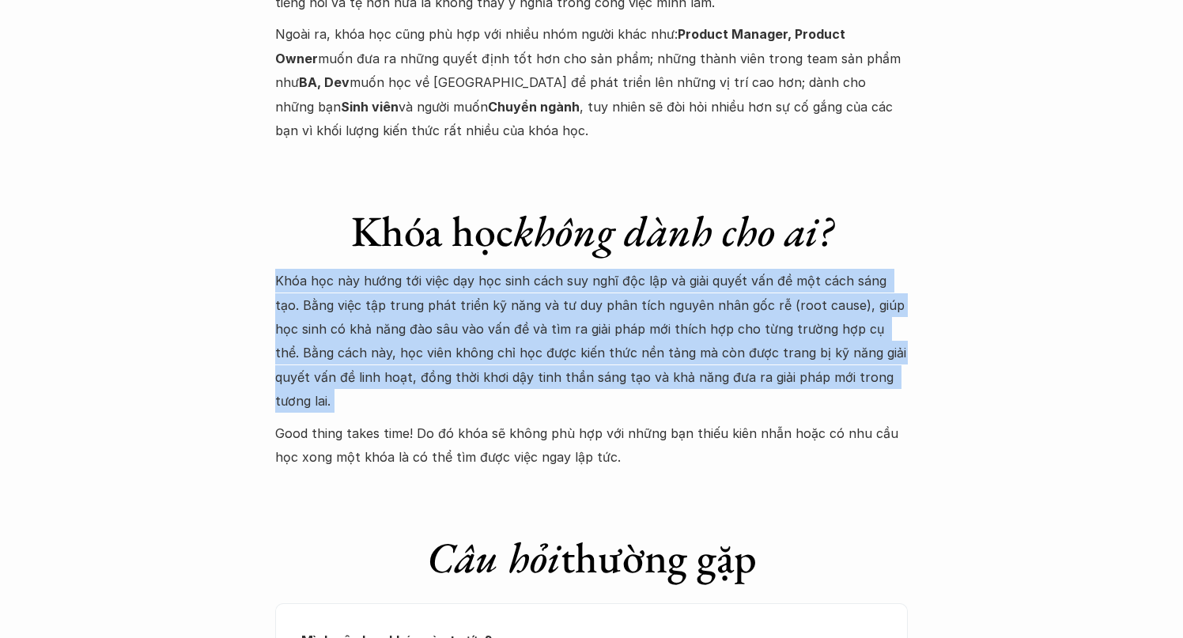
click at [447, 269] on p "Khóa học này hướng tới việc dạy học sinh cách suy nghĩ độc lập và giải quyết vấ…" at bounding box center [591, 341] width 633 height 144
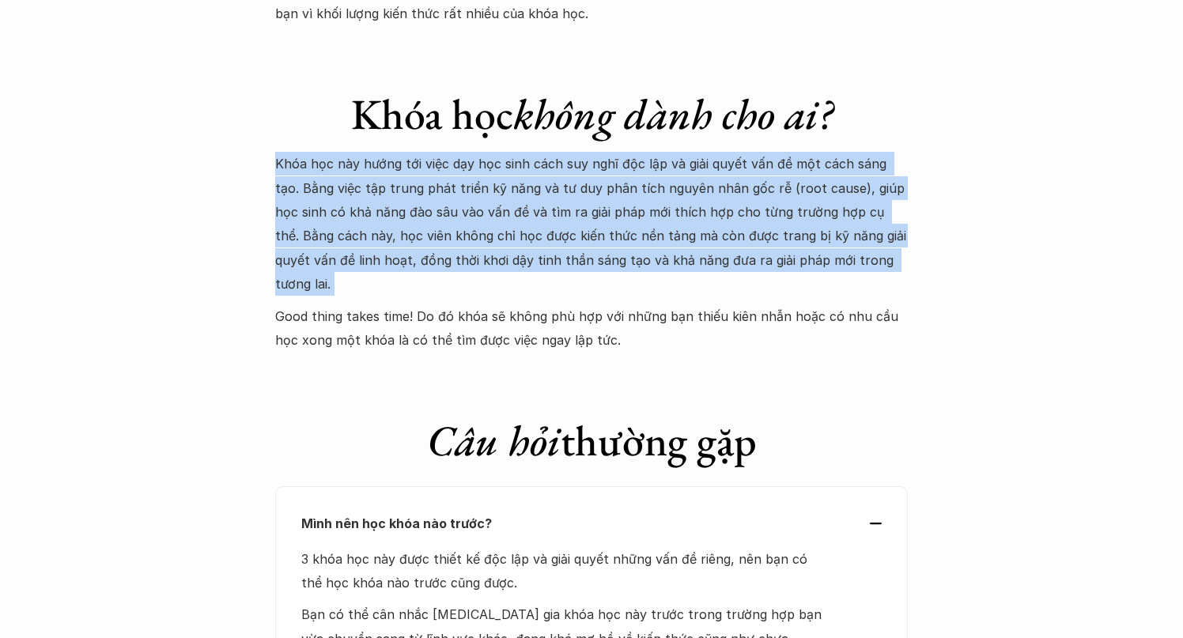
scroll to position [6322, 0]
click at [428, 304] on p "Good thing takes time! Do đó khóa sẽ không phù hợp với những bạn thiếu kiên nhẫ…" at bounding box center [591, 328] width 633 height 48
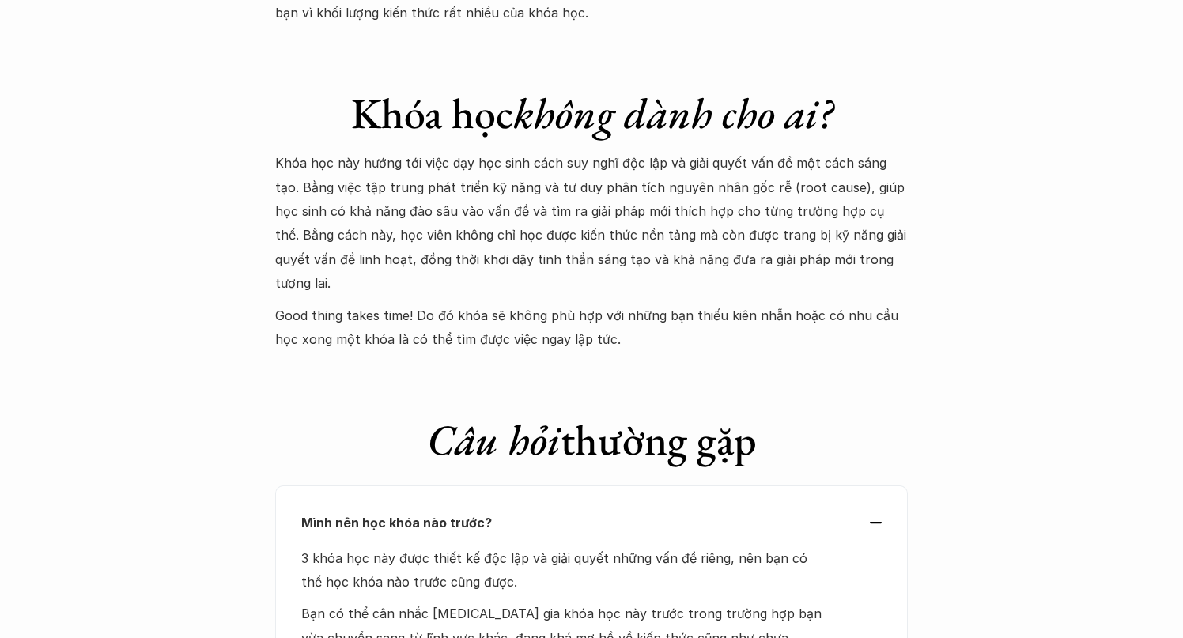
click at [428, 304] on p "Good thing takes time! Do đó khóa sẽ không phù hợp với những bạn thiếu kiên nhẫ…" at bounding box center [591, 328] width 633 height 48
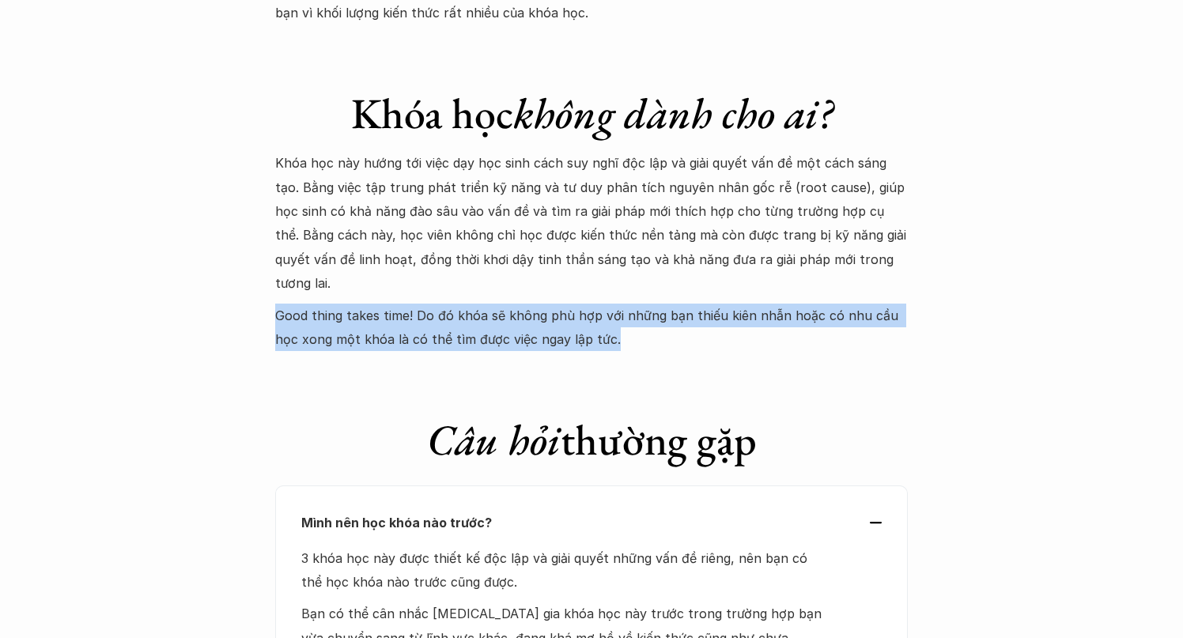
click at [428, 304] on p "Good thing takes time! Do đó khóa sẽ không phù hợp với những bạn thiếu kiên nhẫ…" at bounding box center [591, 328] width 633 height 48
click at [611, 304] on p "Good thing takes time! Do đó khóa sẽ không phù hợp với những bạn thiếu kiên nhẫ…" at bounding box center [591, 328] width 633 height 48
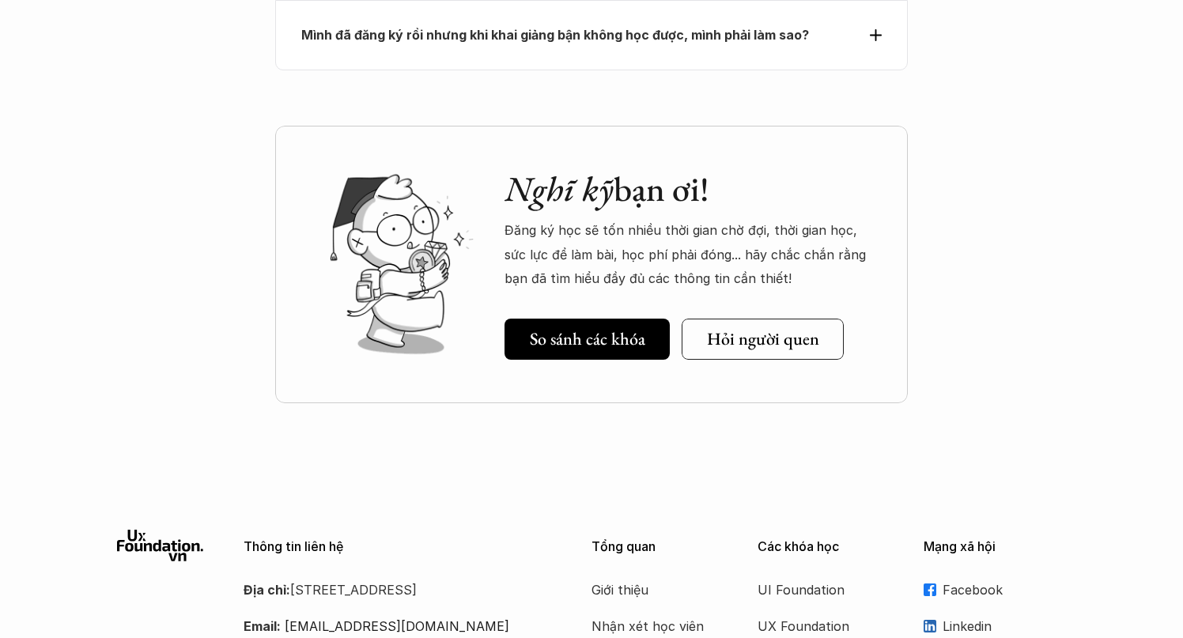
scroll to position [7471, 0]
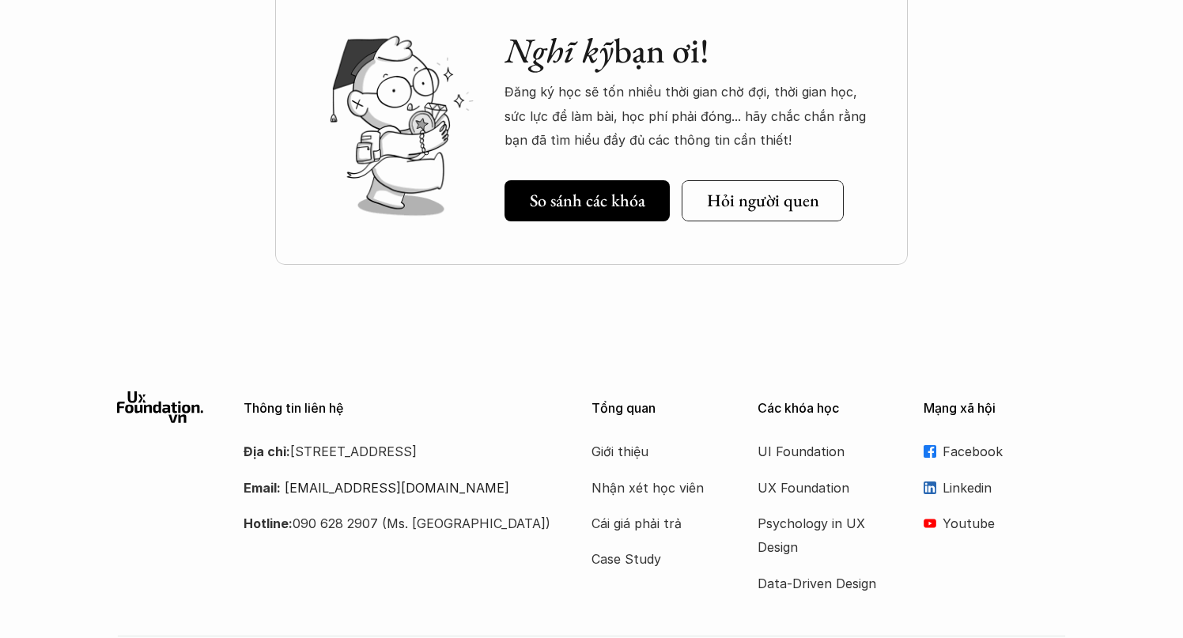
click at [599, 151] on div "Nghĩ kỹ bạn ơi! Đăng ký học sẽ tốn nhiều thời gian chờ đợi, thời gian học, sức …" at bounding box center [591, 126] width 633 height 278
click at [599, 191] on h5 "So sánh các khóa" at bounding box center [587, 201] width 115 height 21
